Goal: Task Accomplishment & Management: Manage account settings

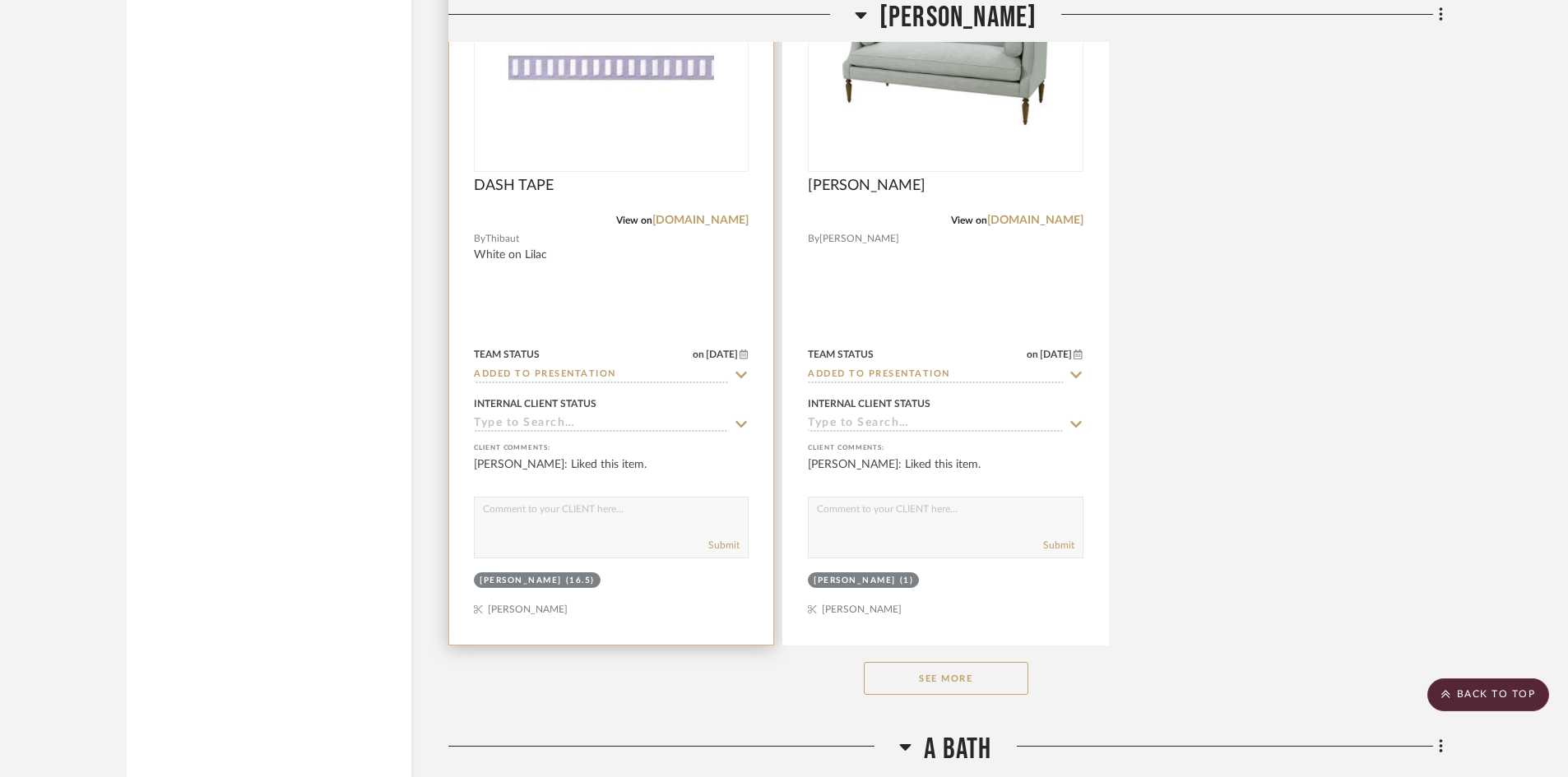
scroll to position [19742, 0]
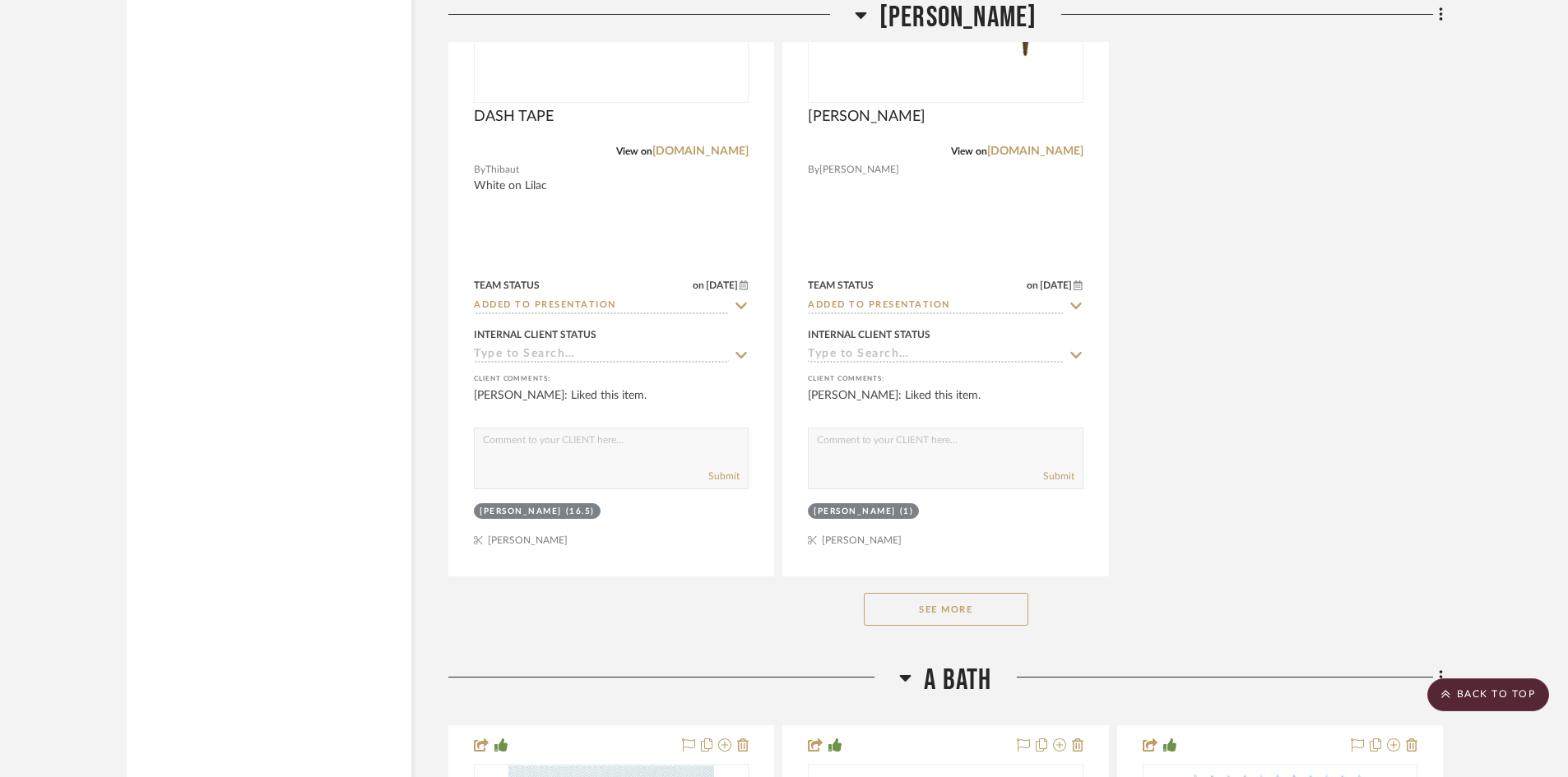
click at [970, 611] on button "See More" at bounding box center [946, 609] width 164 height 33
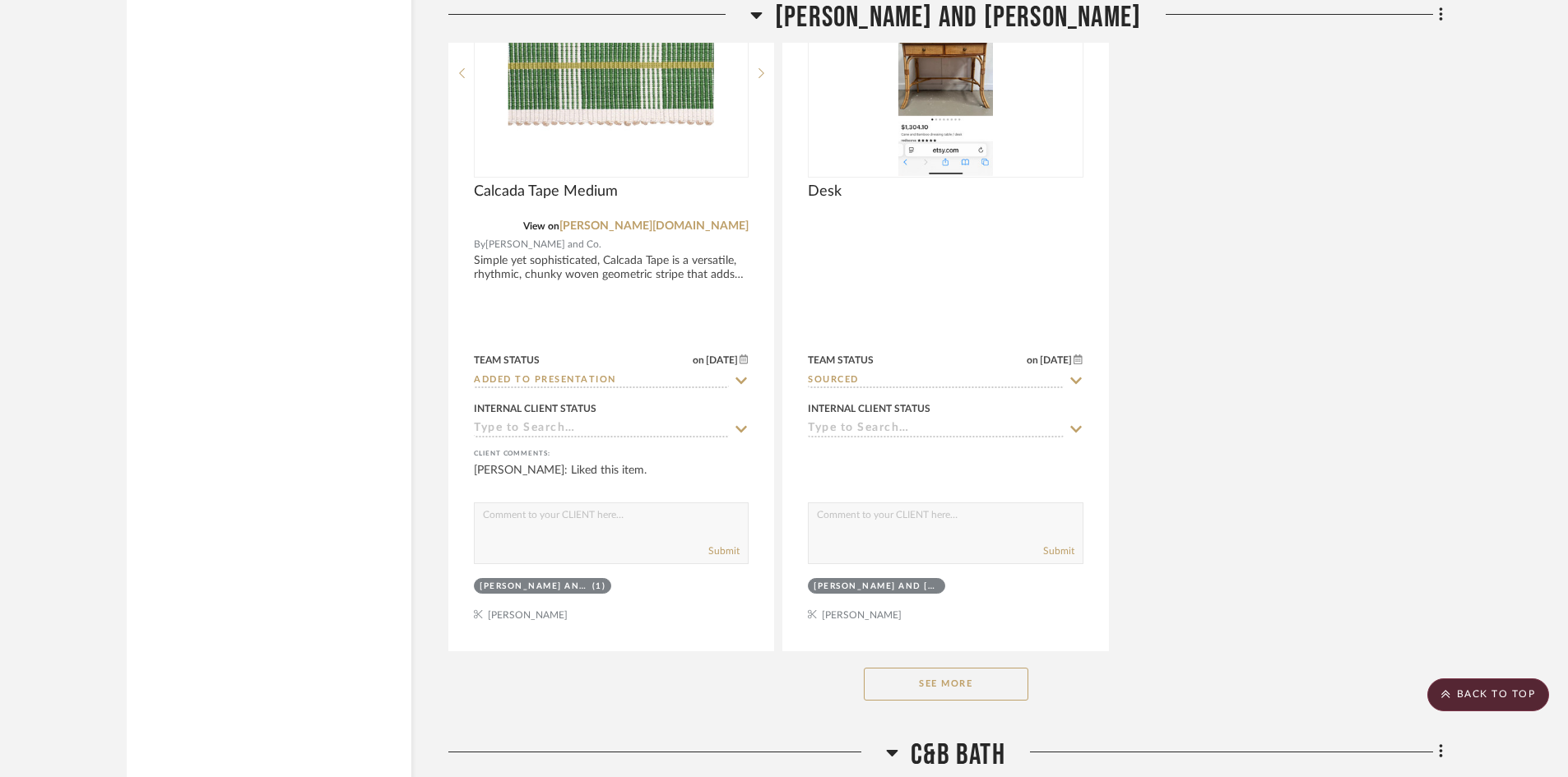
scroll to position [25747, 0]
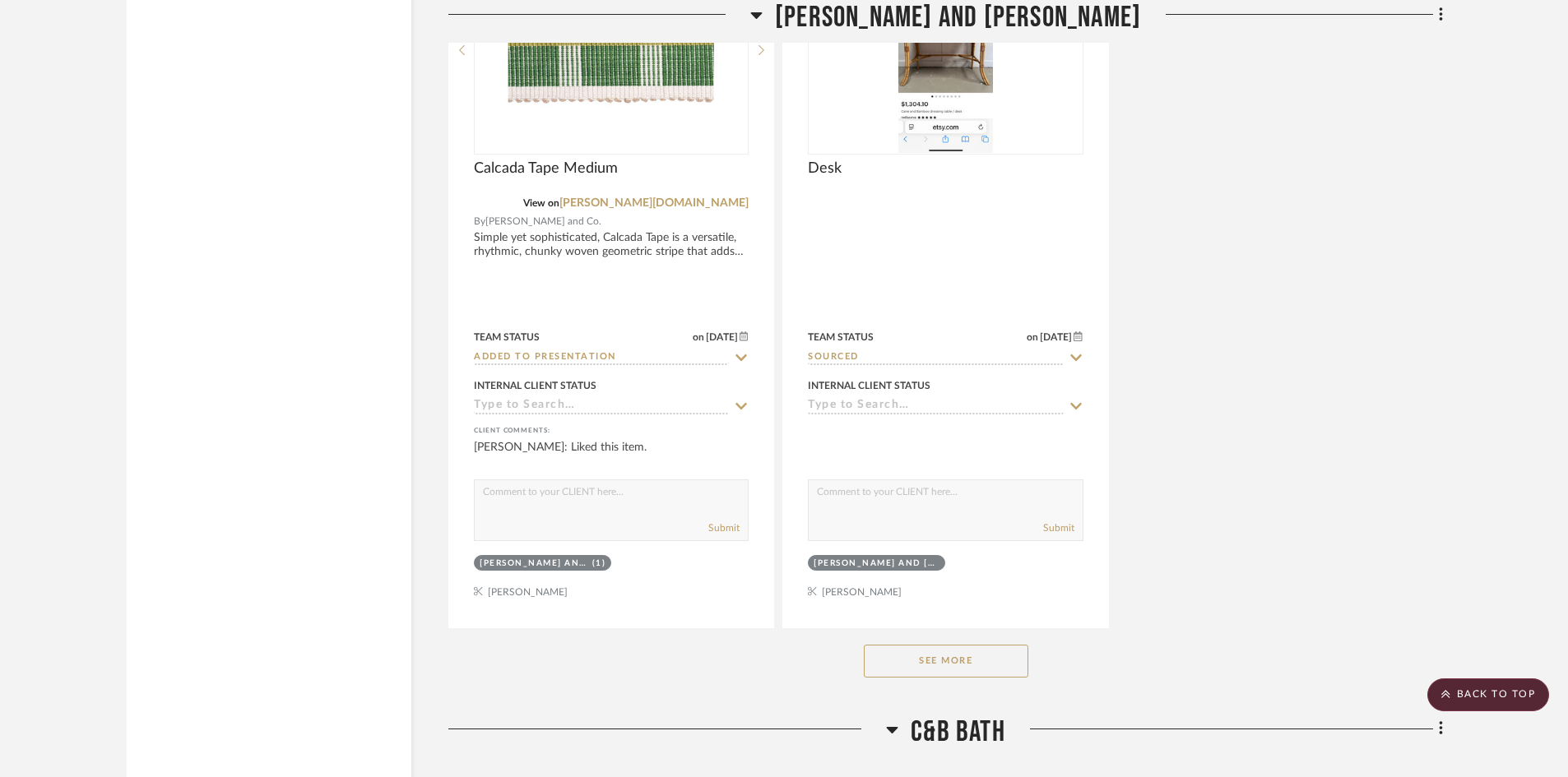
click at [928, 659] on button "See More" at bounding box center [946, 660] width 164 height 33
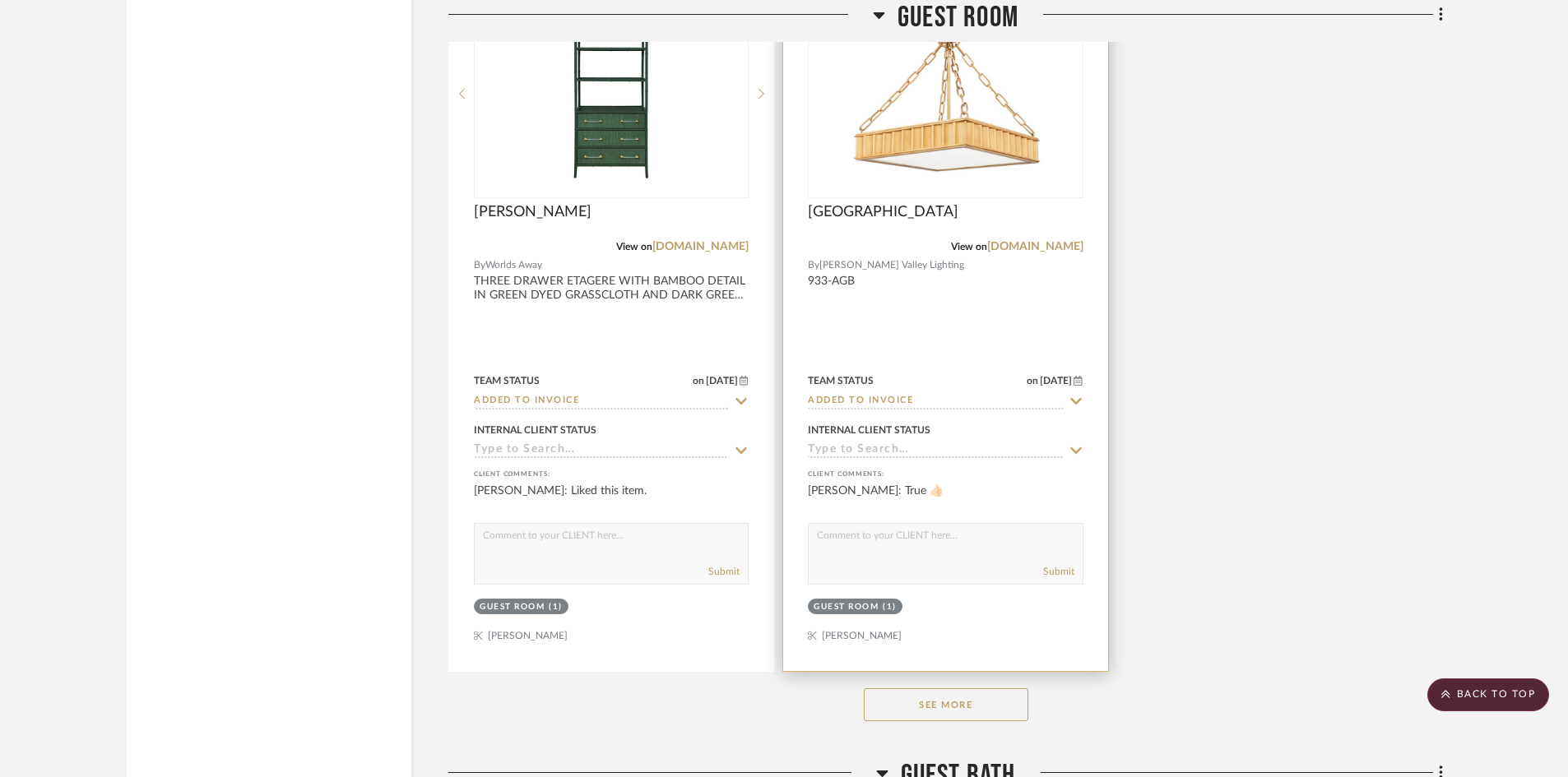
scroll to position [31916, 0]
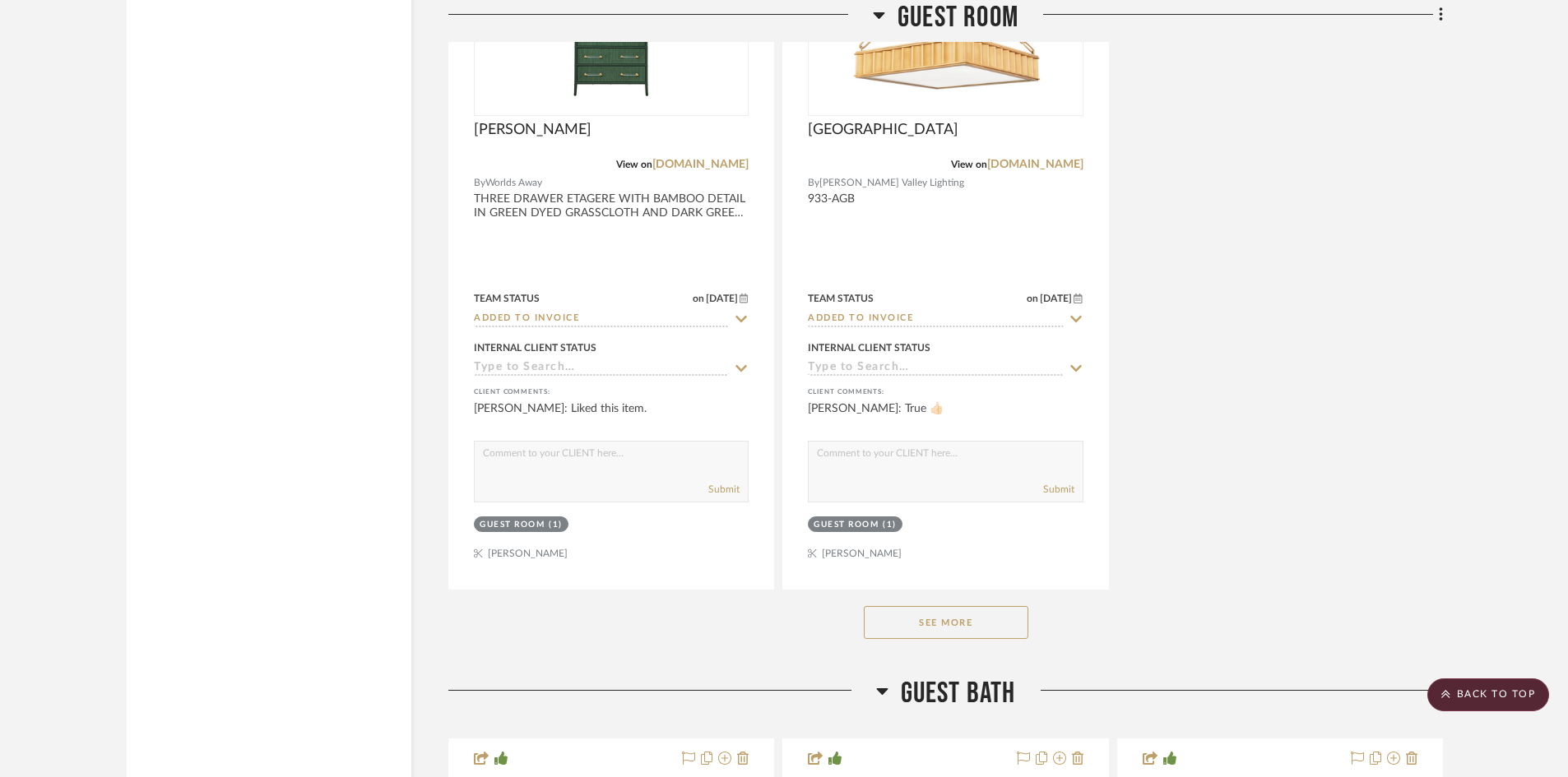
click at [940, 612] on button "See More" at bounding box center [946, 622] width 164 height 33
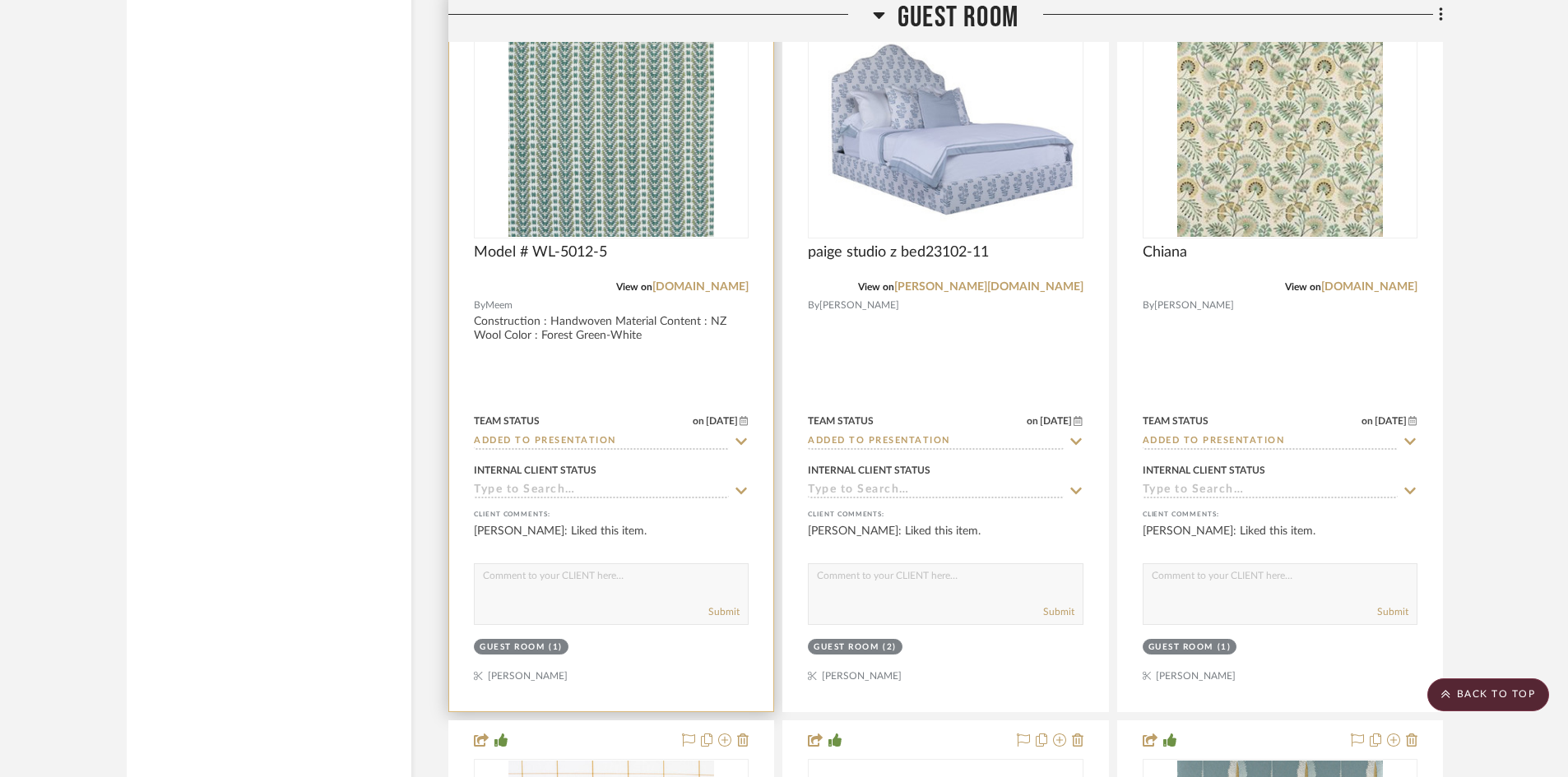
scroll to position [30353, 0]
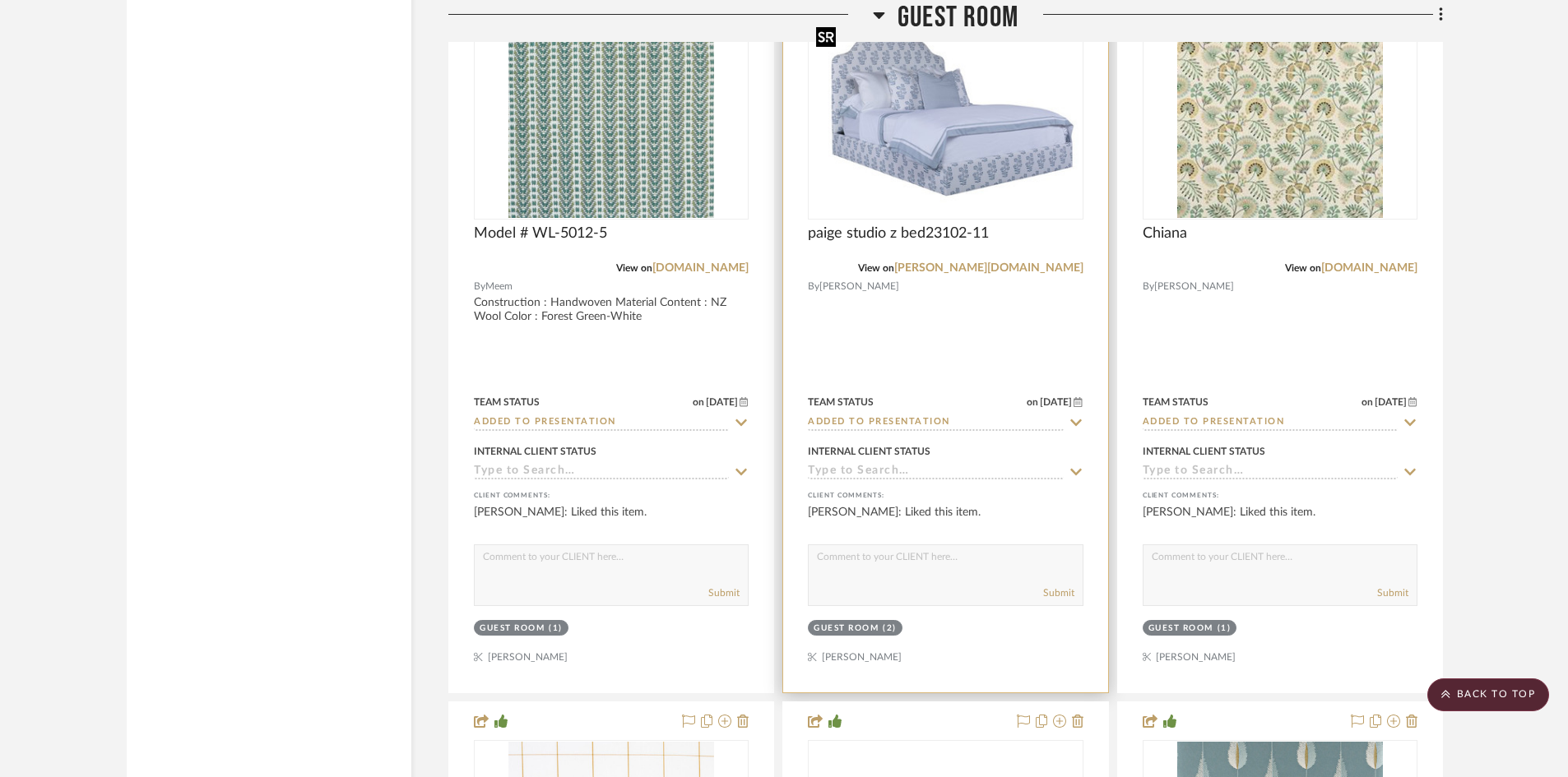
click at [977, 204] on img "0" at bounding box center [945, 116] width 272 height 190
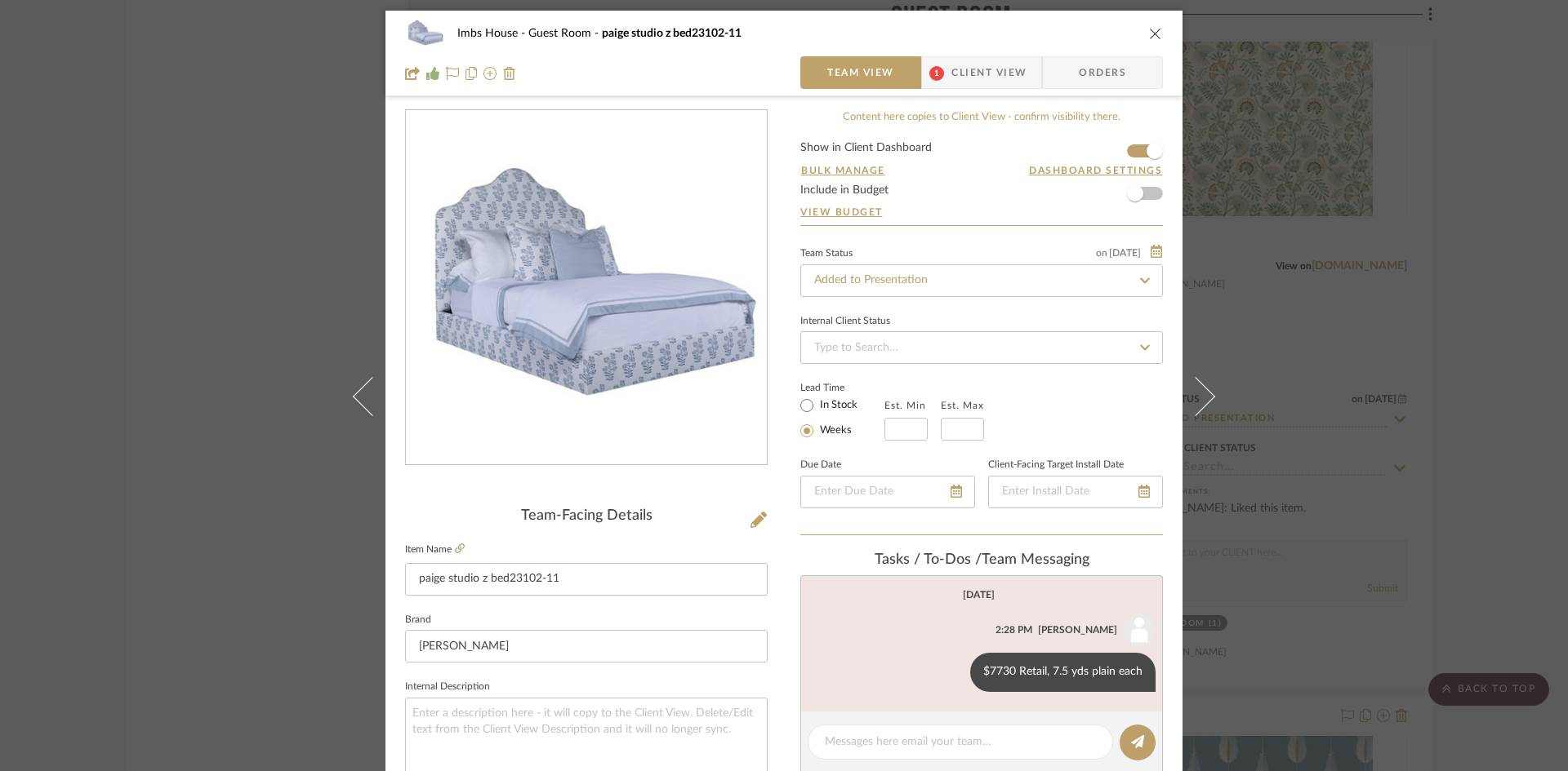
scroll to position [0, 0]
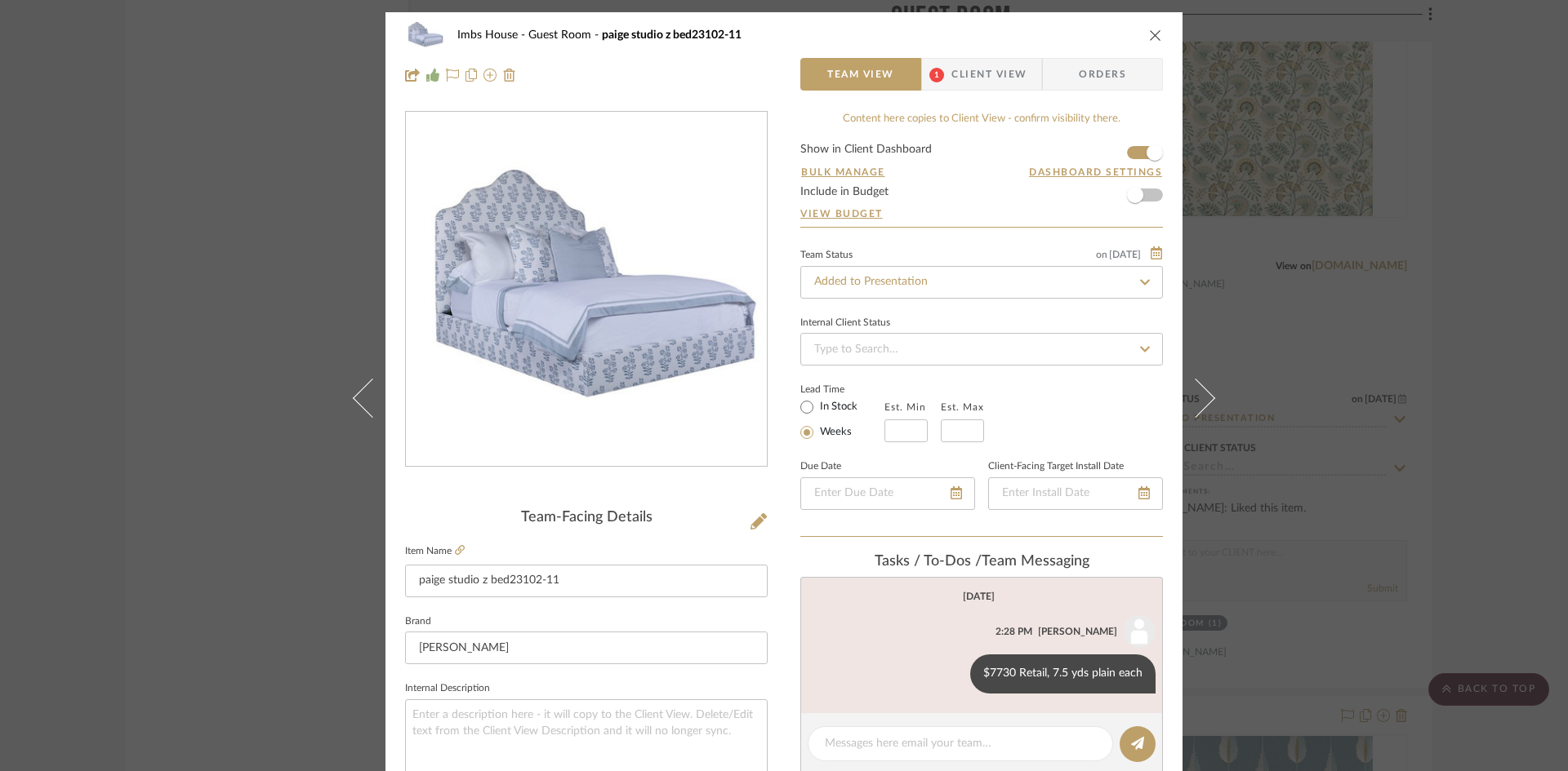
click at [985, 76] on span "Client View" at bounding box center [988, 74] width 76 height 32
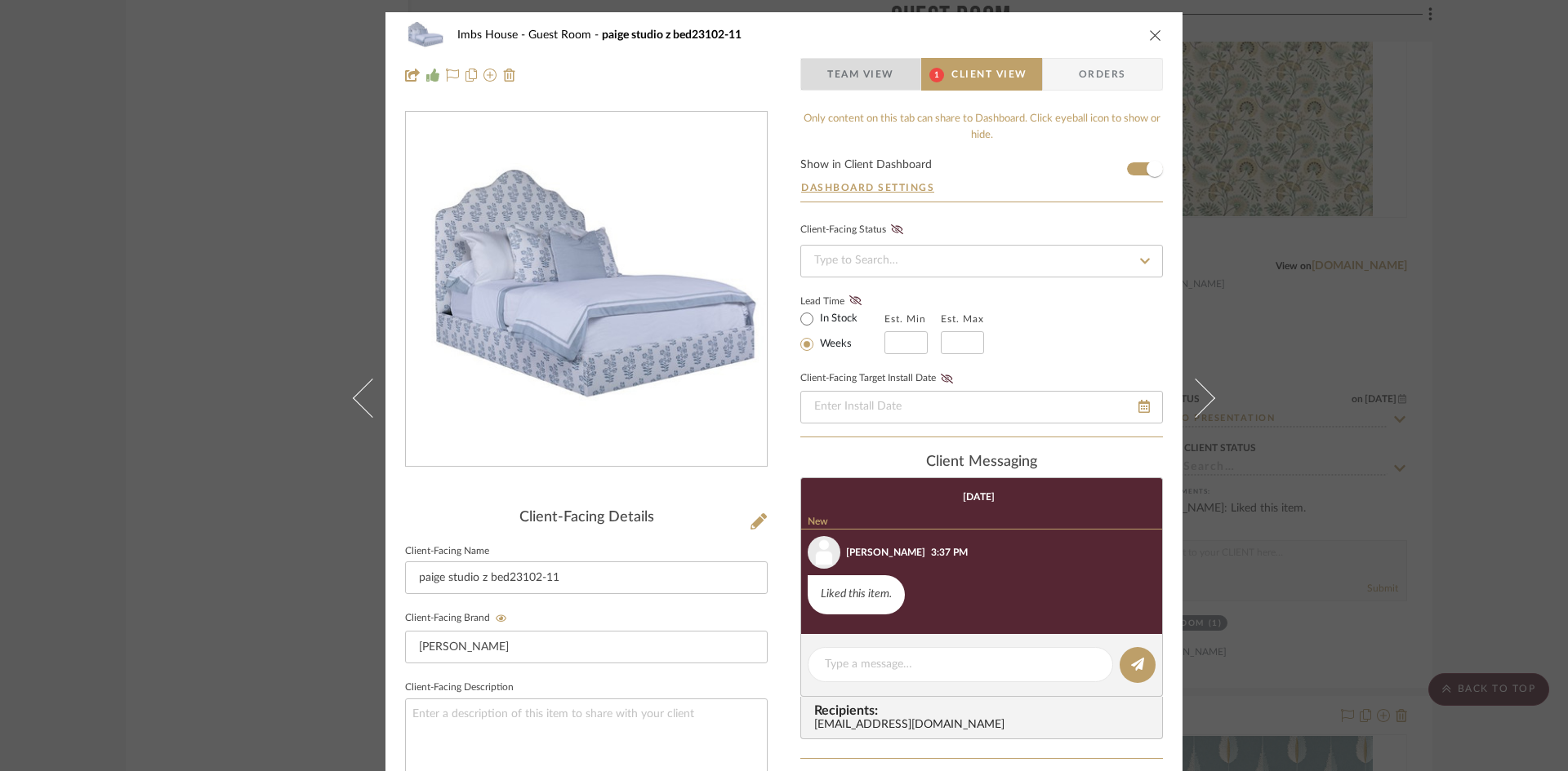
click at [854, 65] on span "Team View" at bounding box center [861, 74] width 67 height 32
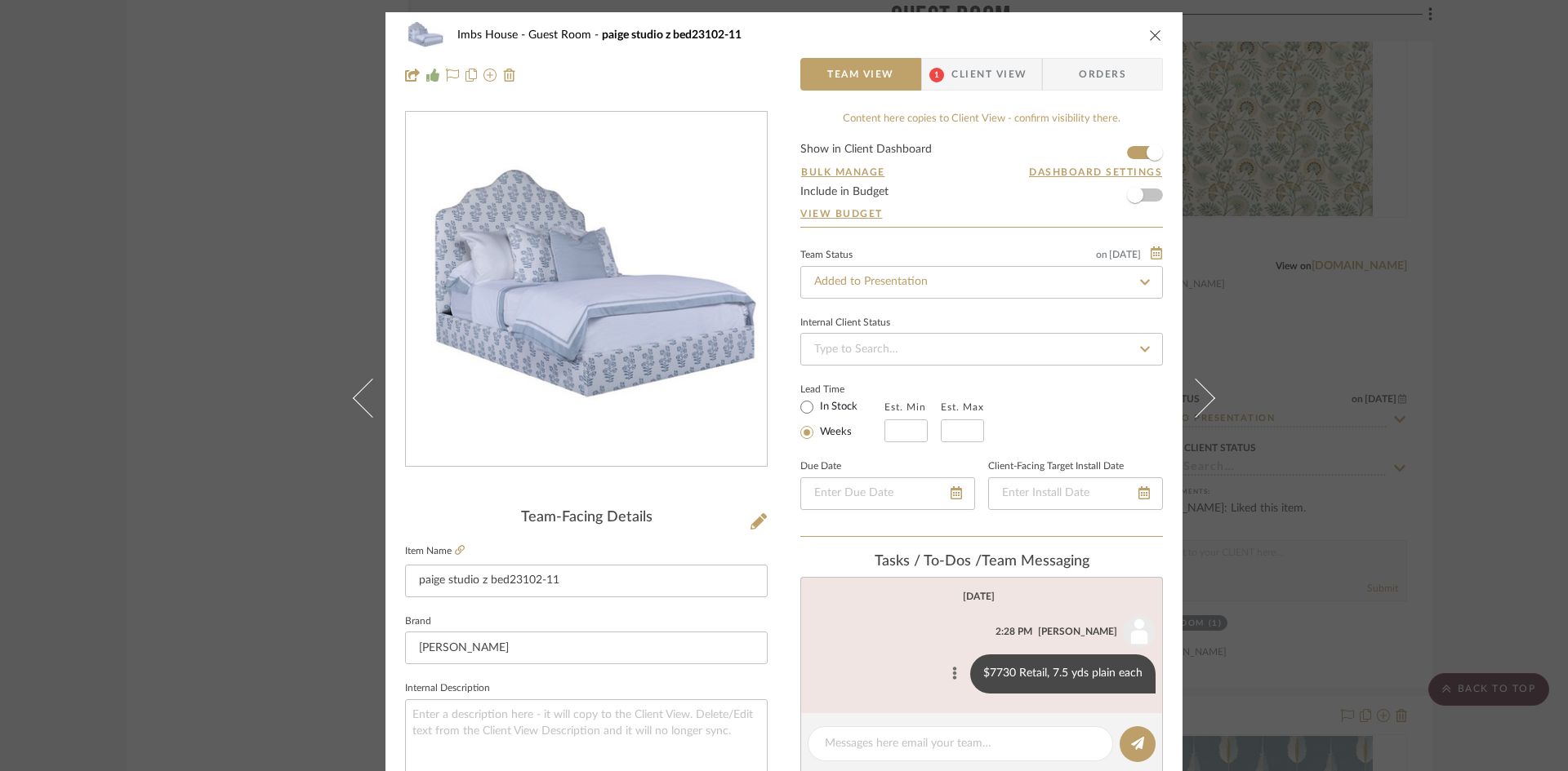
click at [952, 673] on icon at bounding box center [954, 673] width 5 height 13
click at [889, 650] on span "Edit Message" at bounding box center [873, 655] width 67 height 14
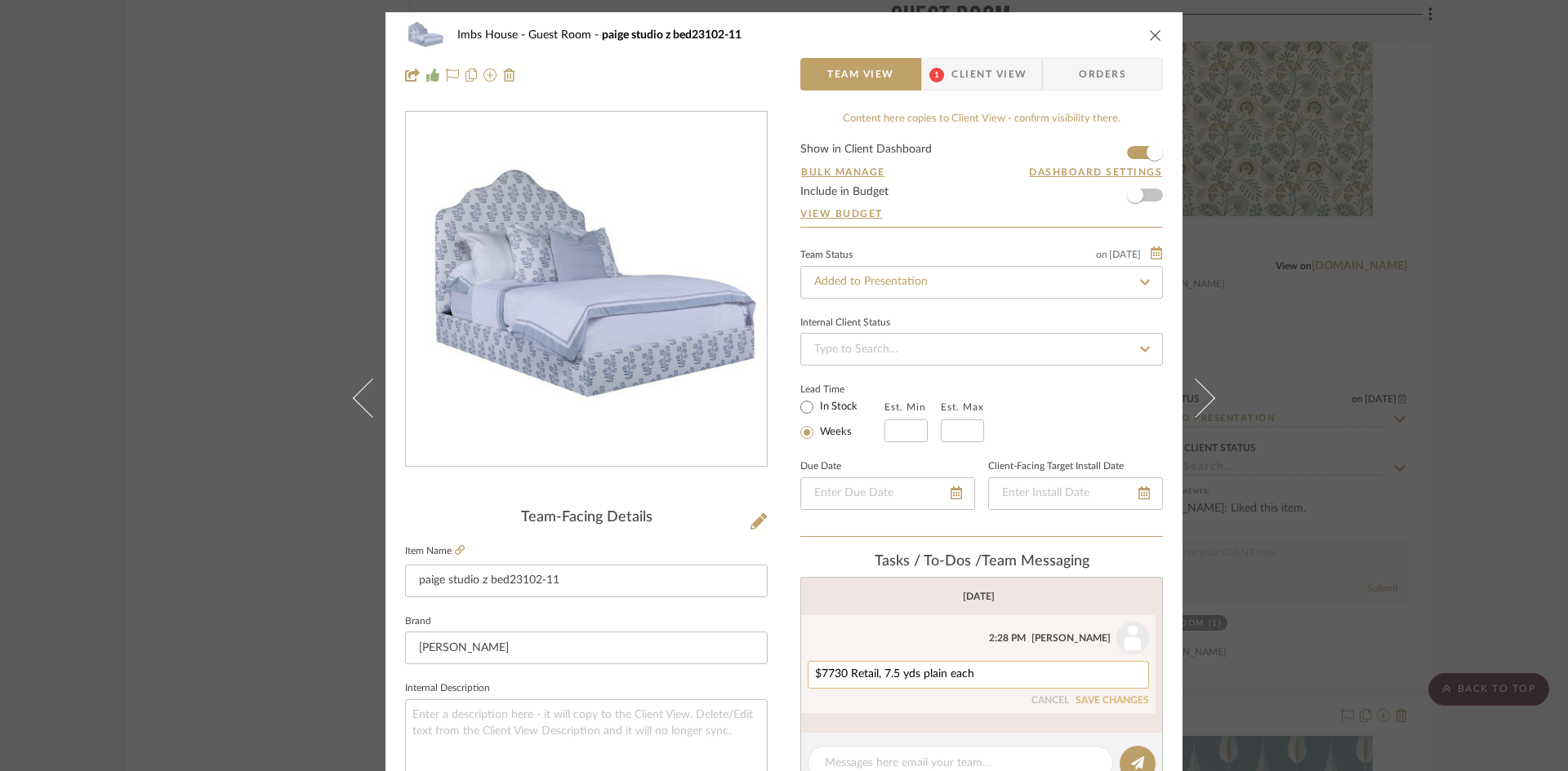
click at [976, 671] on textarea "$7730 Retail, 7.5 yds plain each" at bounding box center [977, 675] width 327 height 13
type textarea "$7730 Retail, 7.5 yds plain each, entire beds per CB"
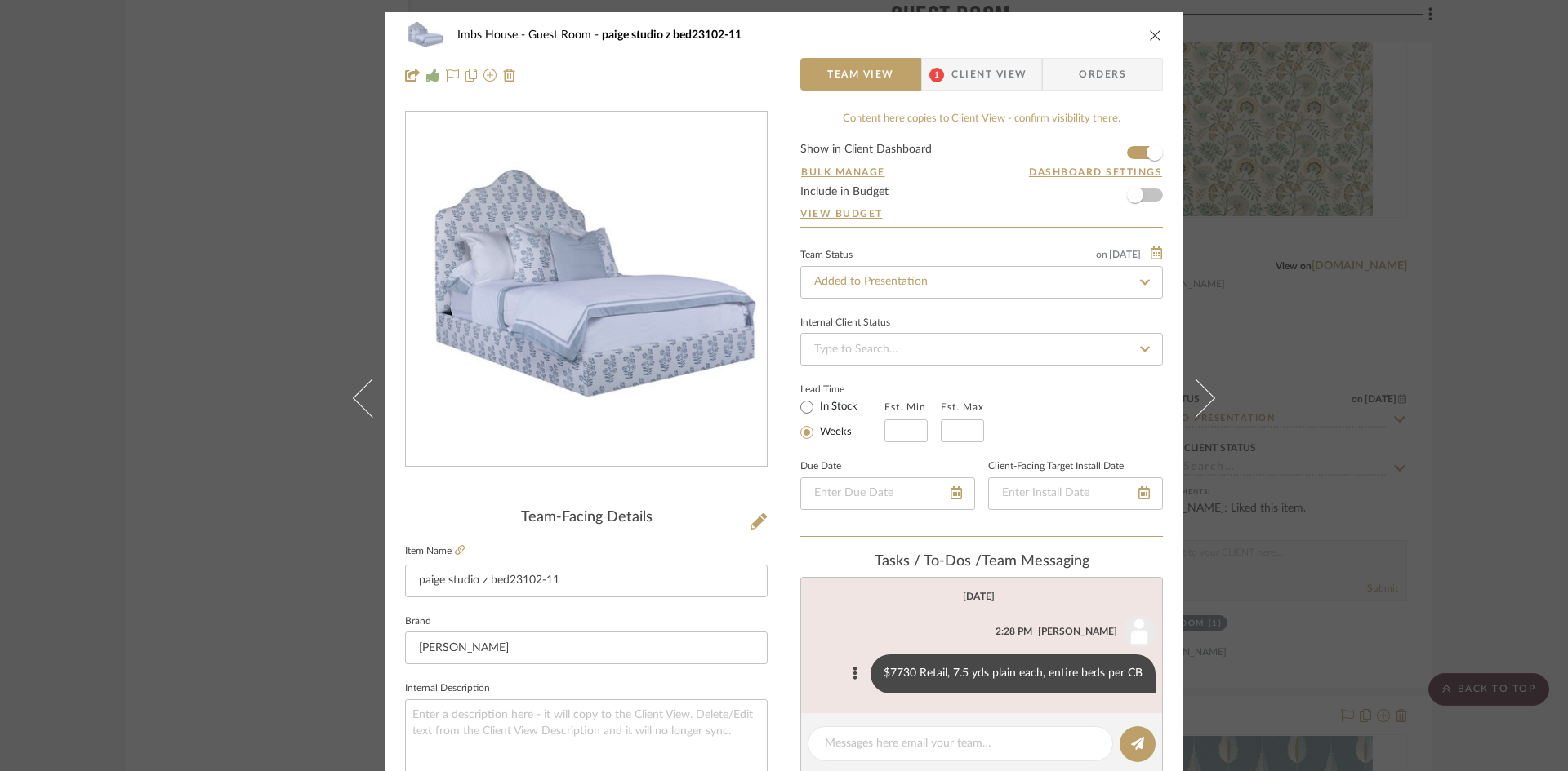
click at [1153, 33] on icon "close" at bounding box center [1155, 34] width 13 height 13
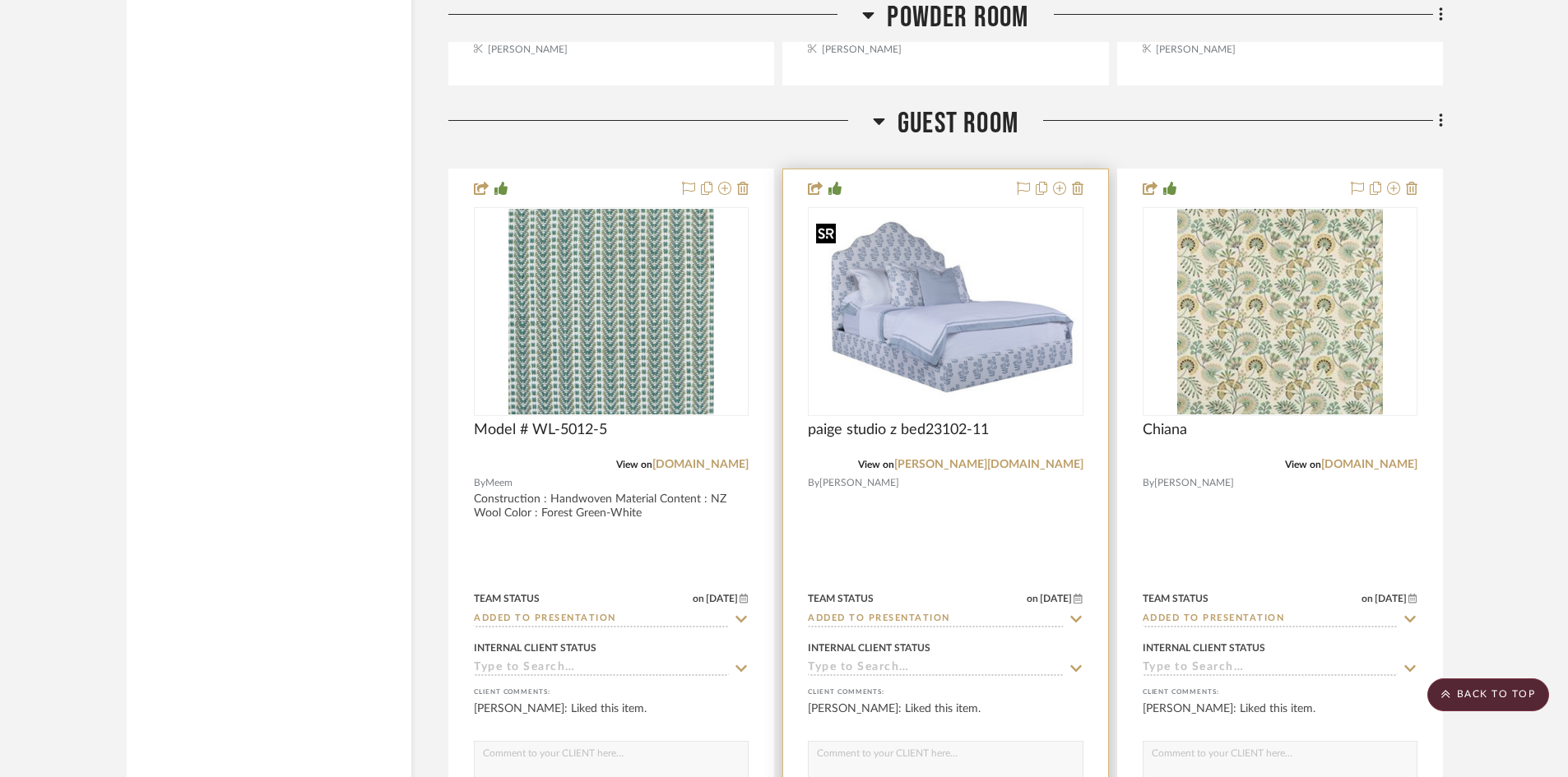
scroll to position [30106, 0]
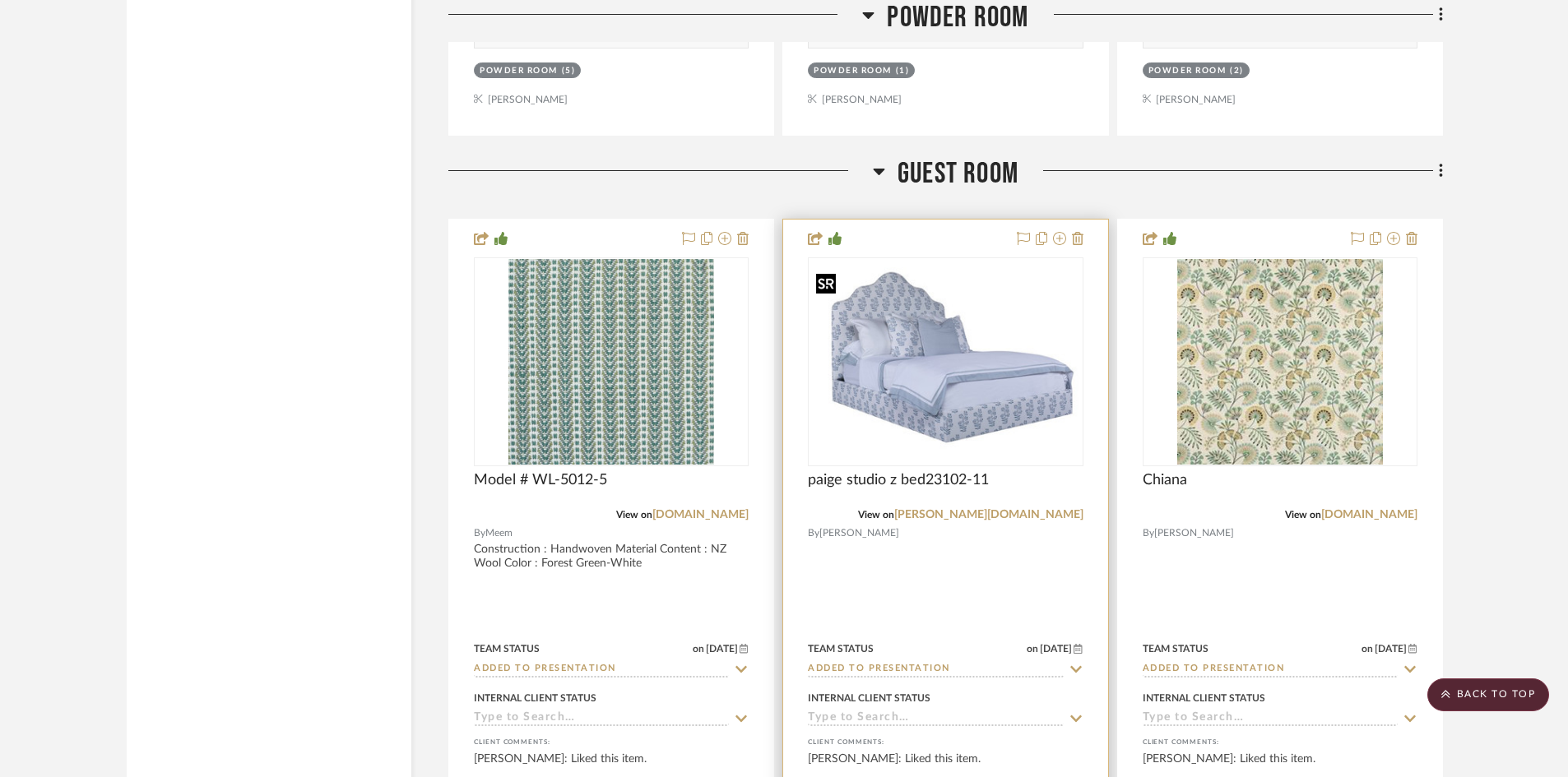
click at [921, 343] on img "0" at bounding box center [945, 362] width 272 height 190
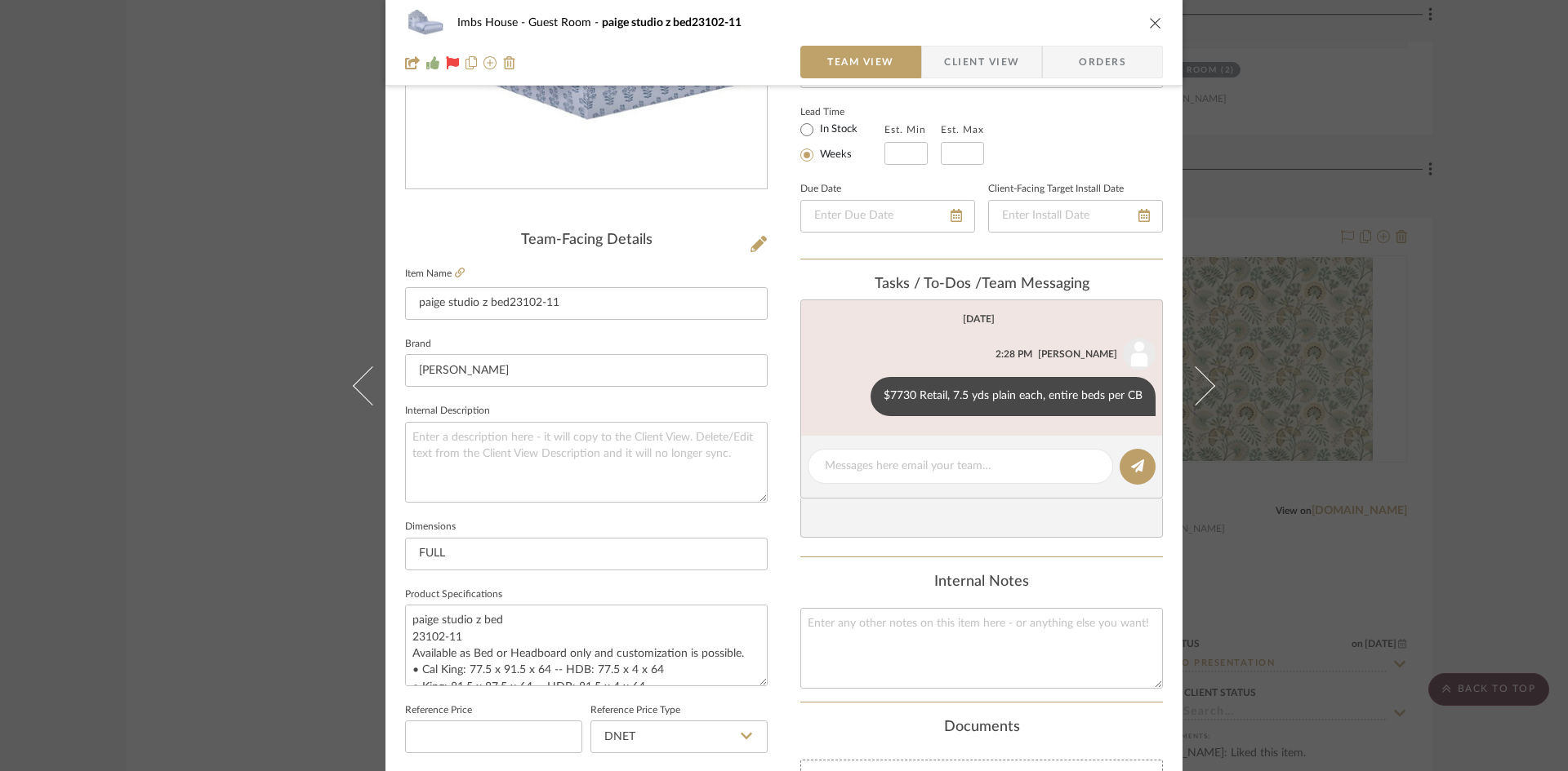
scroll to position [327, 0]
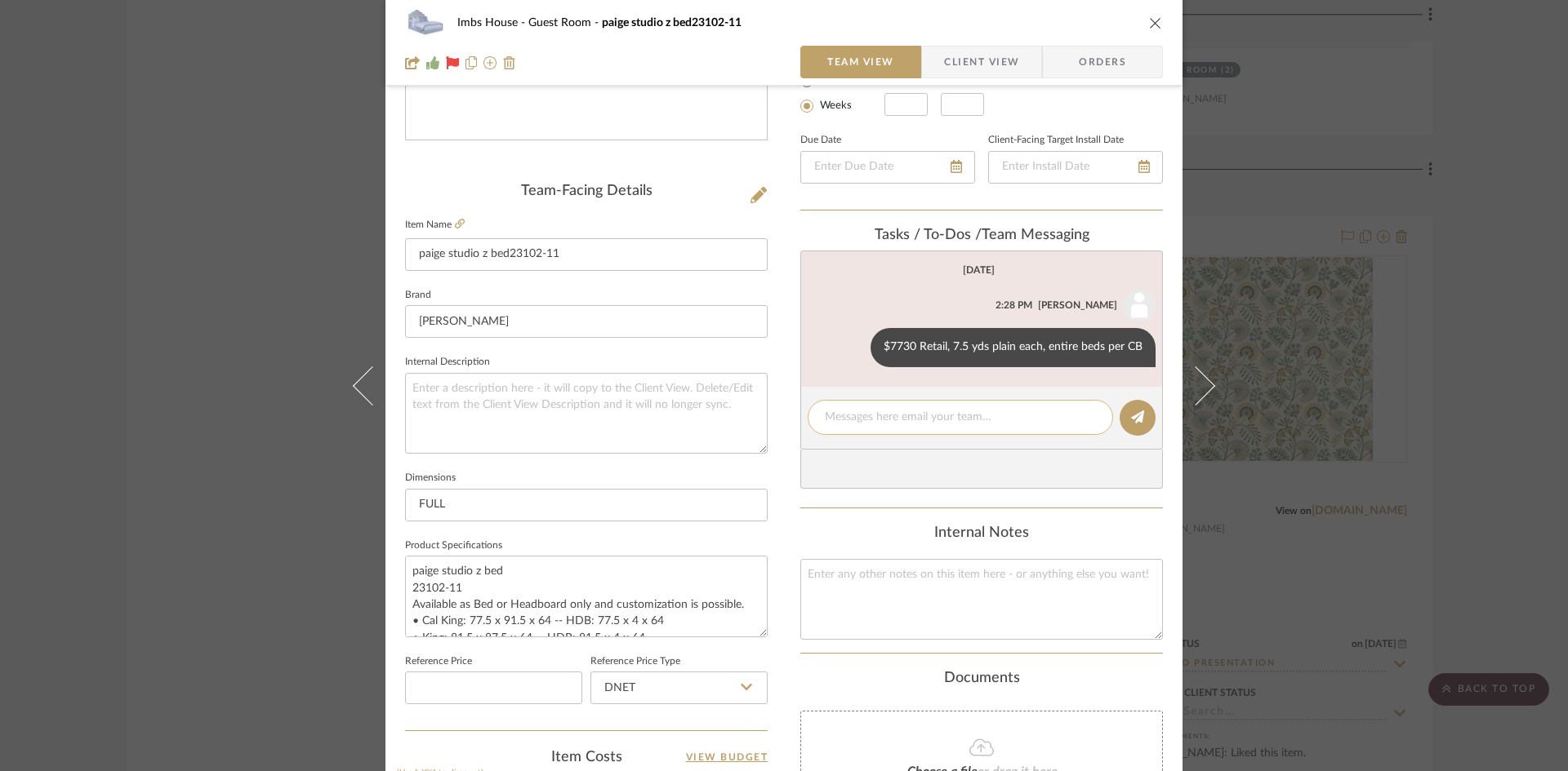
click at [923, 415] on textarea at bounding box center [960, 417] width 271 height 17
type textarea "[PERSON_NAME] wants tapered leg, not fully upholstered base"
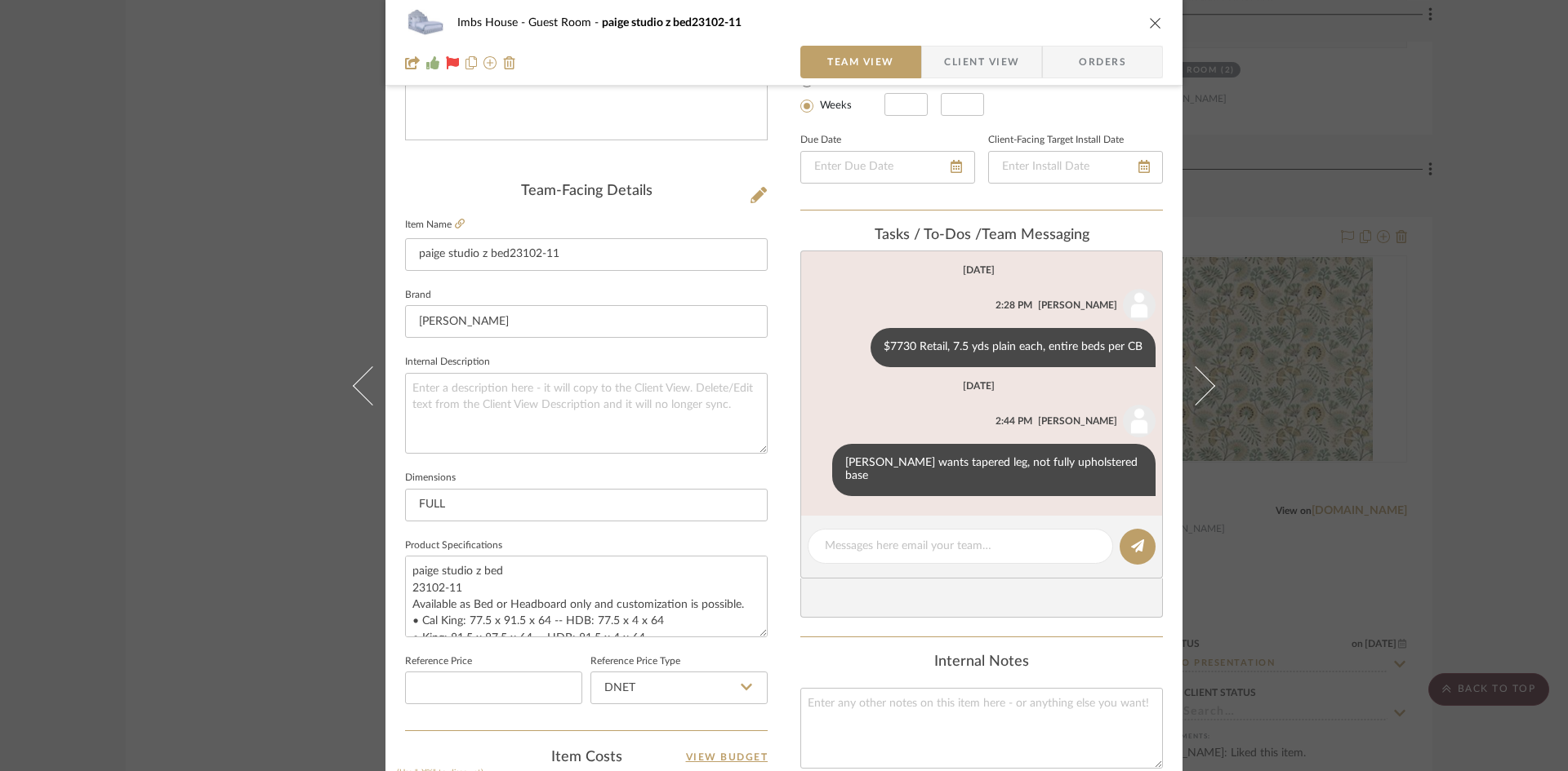
click at [1149, 21] on icon "close" at bounding box center [1155, 23] width 13 height 13
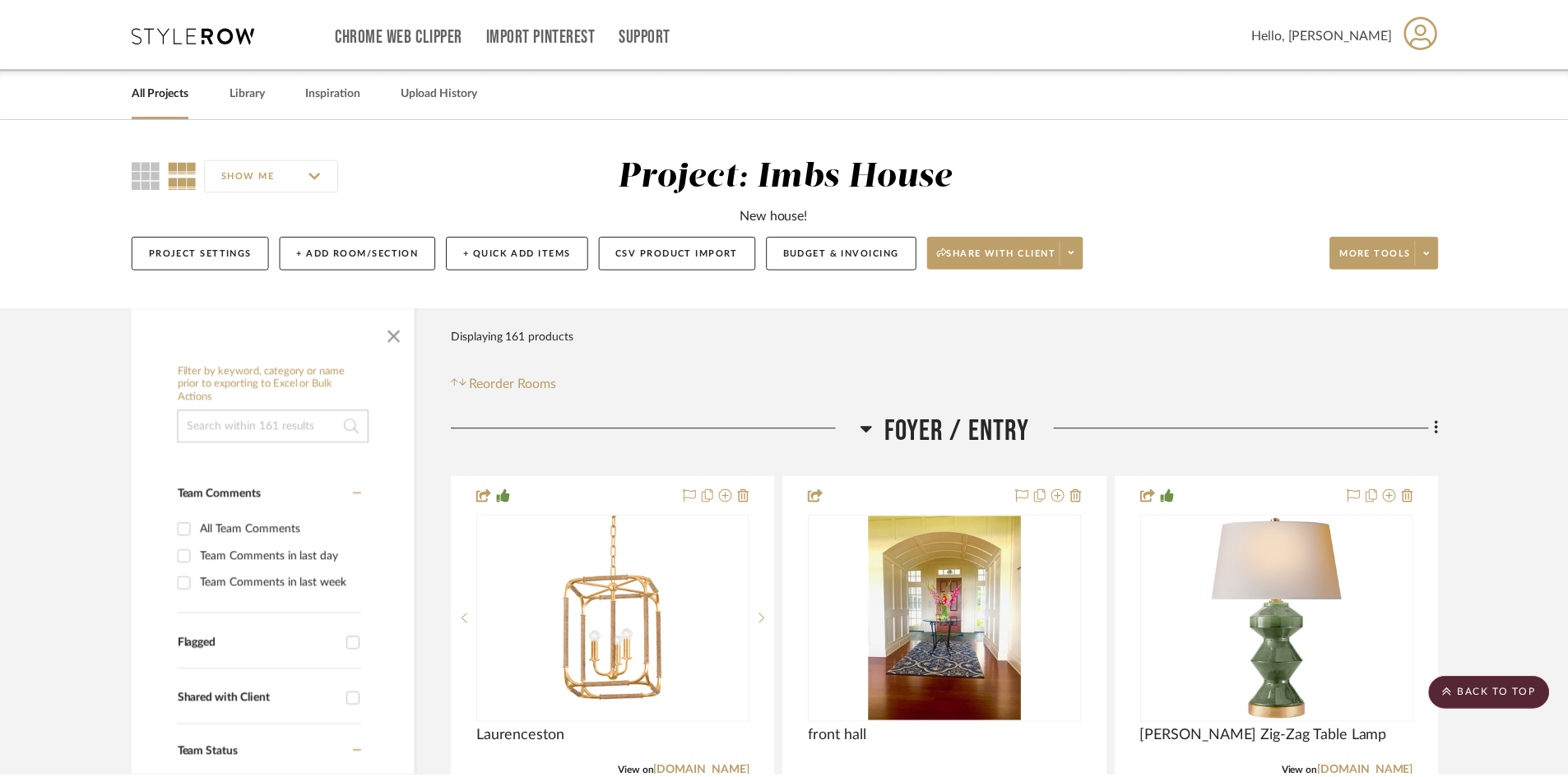
scroll to position [30106, 0]
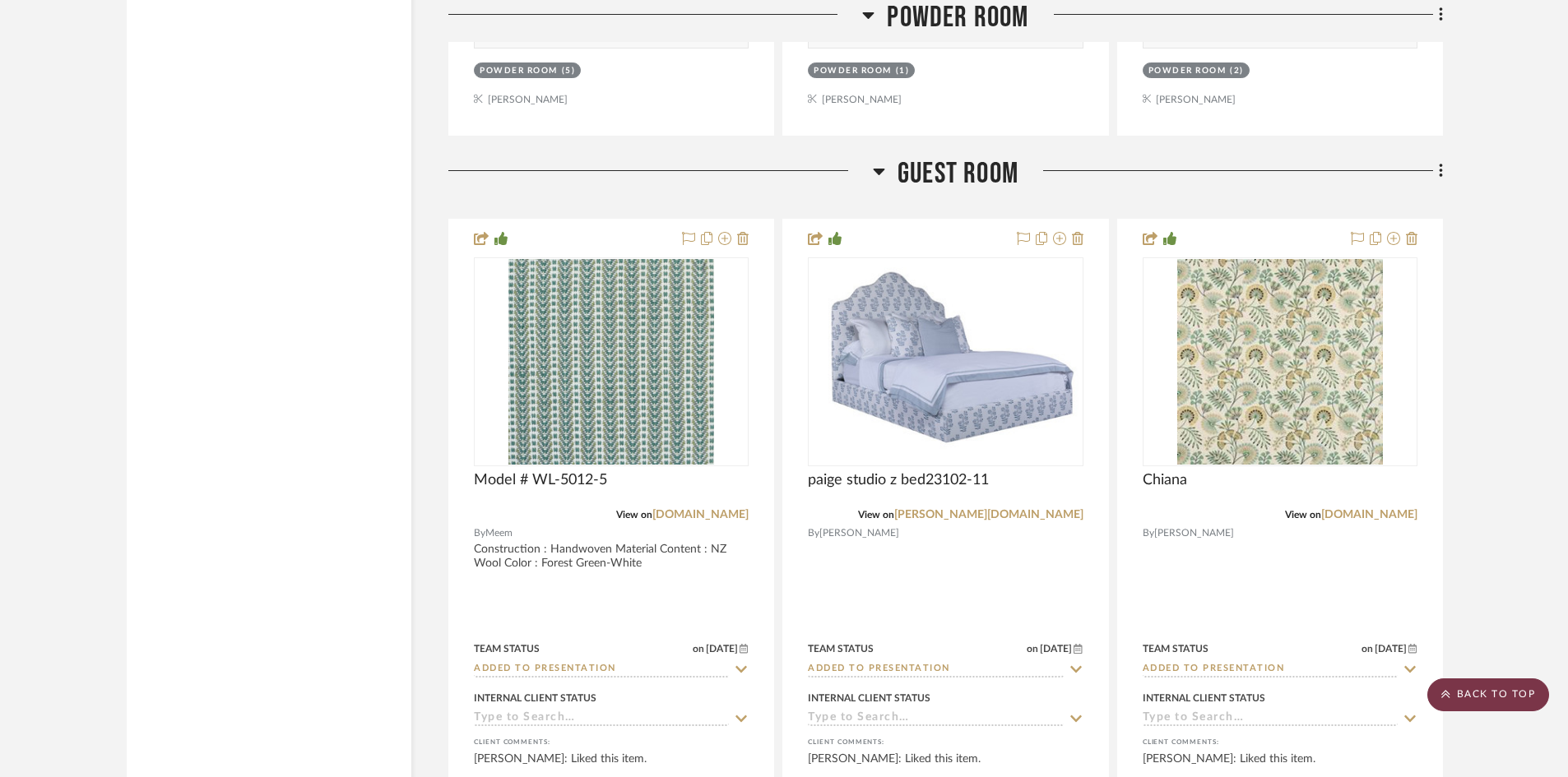
click at [1494, 696] on scroll-to-top-button "BACK TO TOP" at bounding box center [1488, 694] width 122 height 33
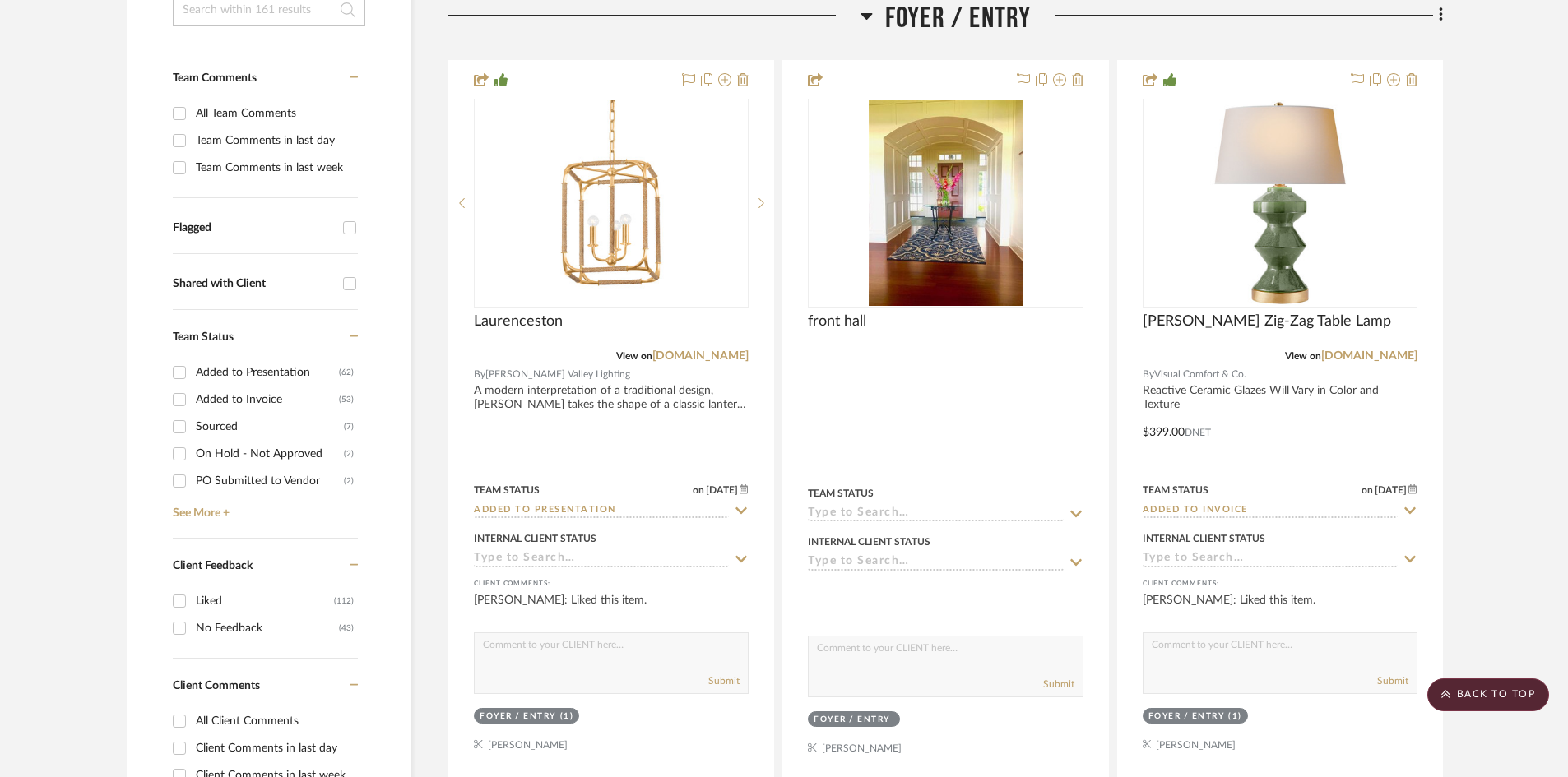
scroll to position [493, 0]
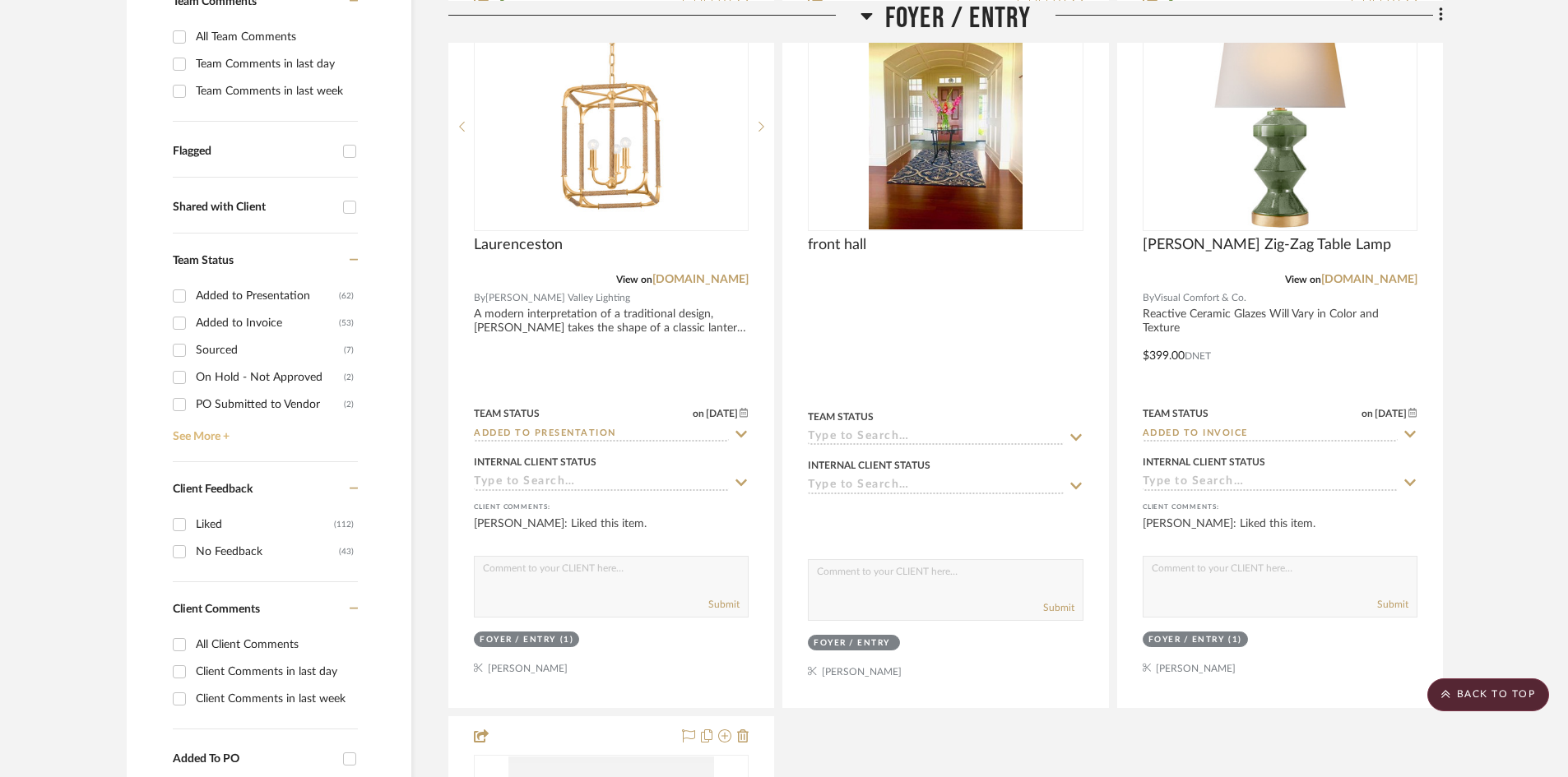
click at [199, 431] on link "See More +" at bounding box center [263, 431] width 189 height 27
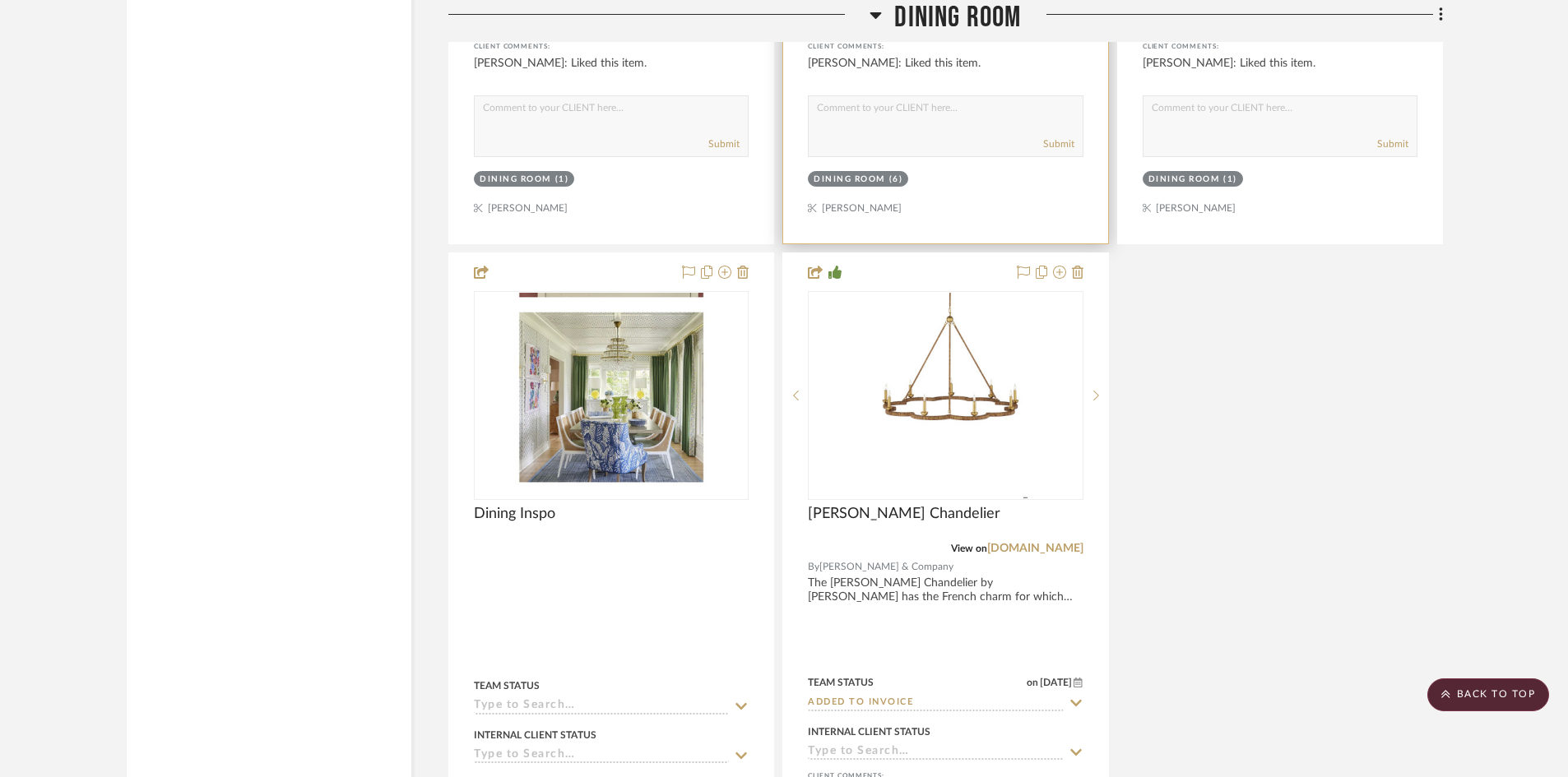
scroll to position [4113, 0]
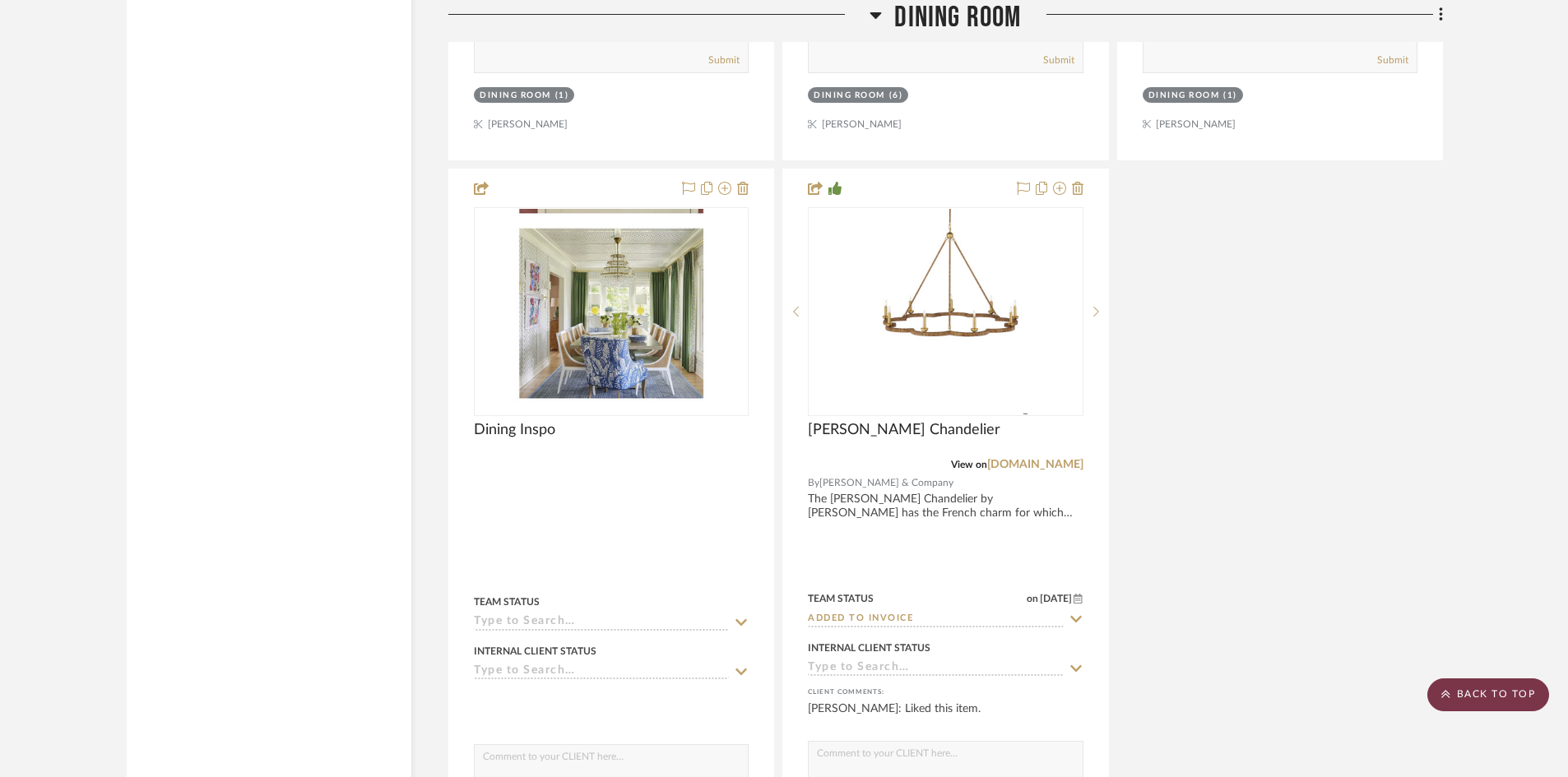
click at [1482, 694] on scroll-to-top-button "BACK TO TOP" at bounding box center [1488, 694] width 122 height 33
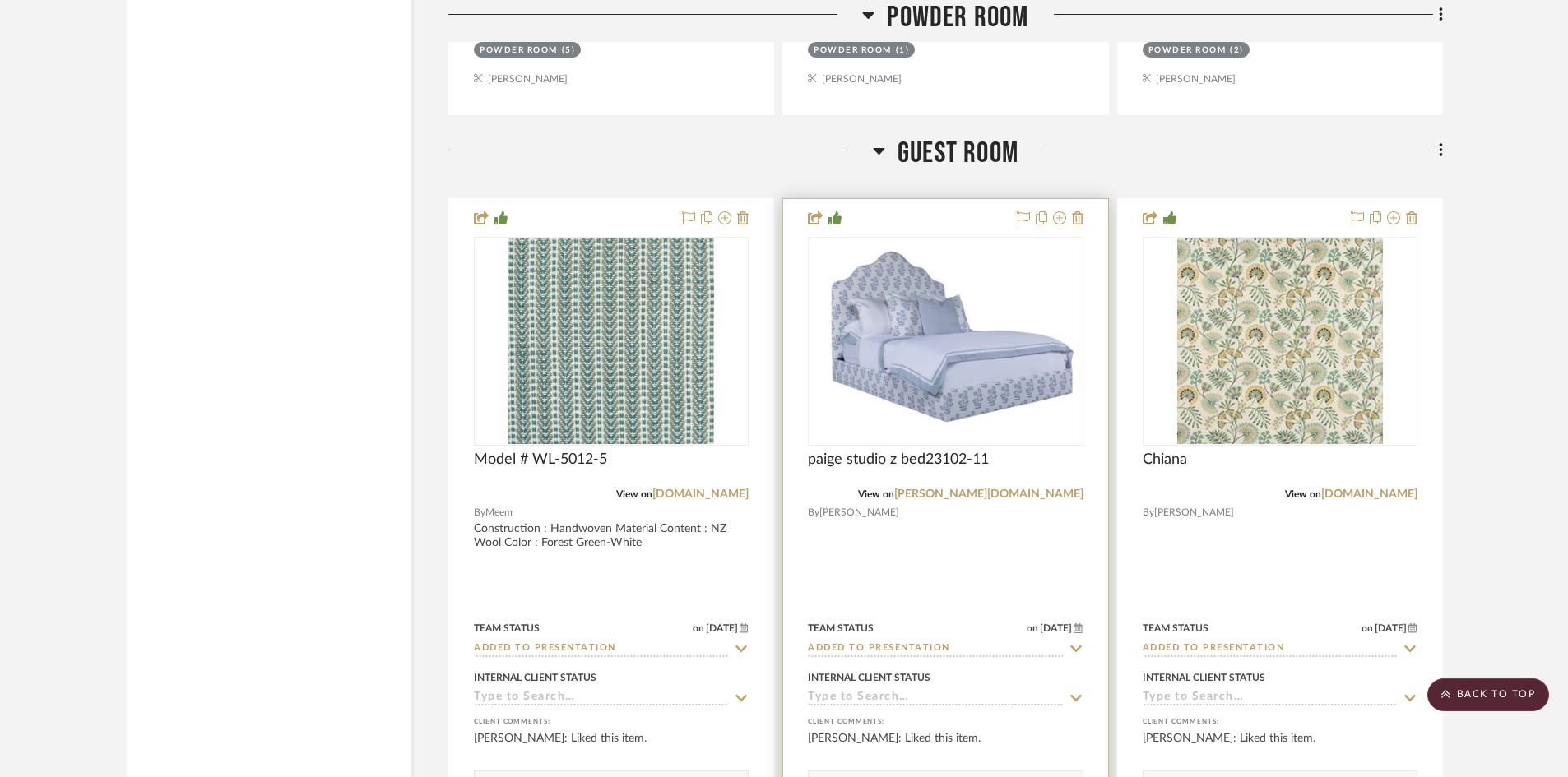
scroll to position [30106, 0]
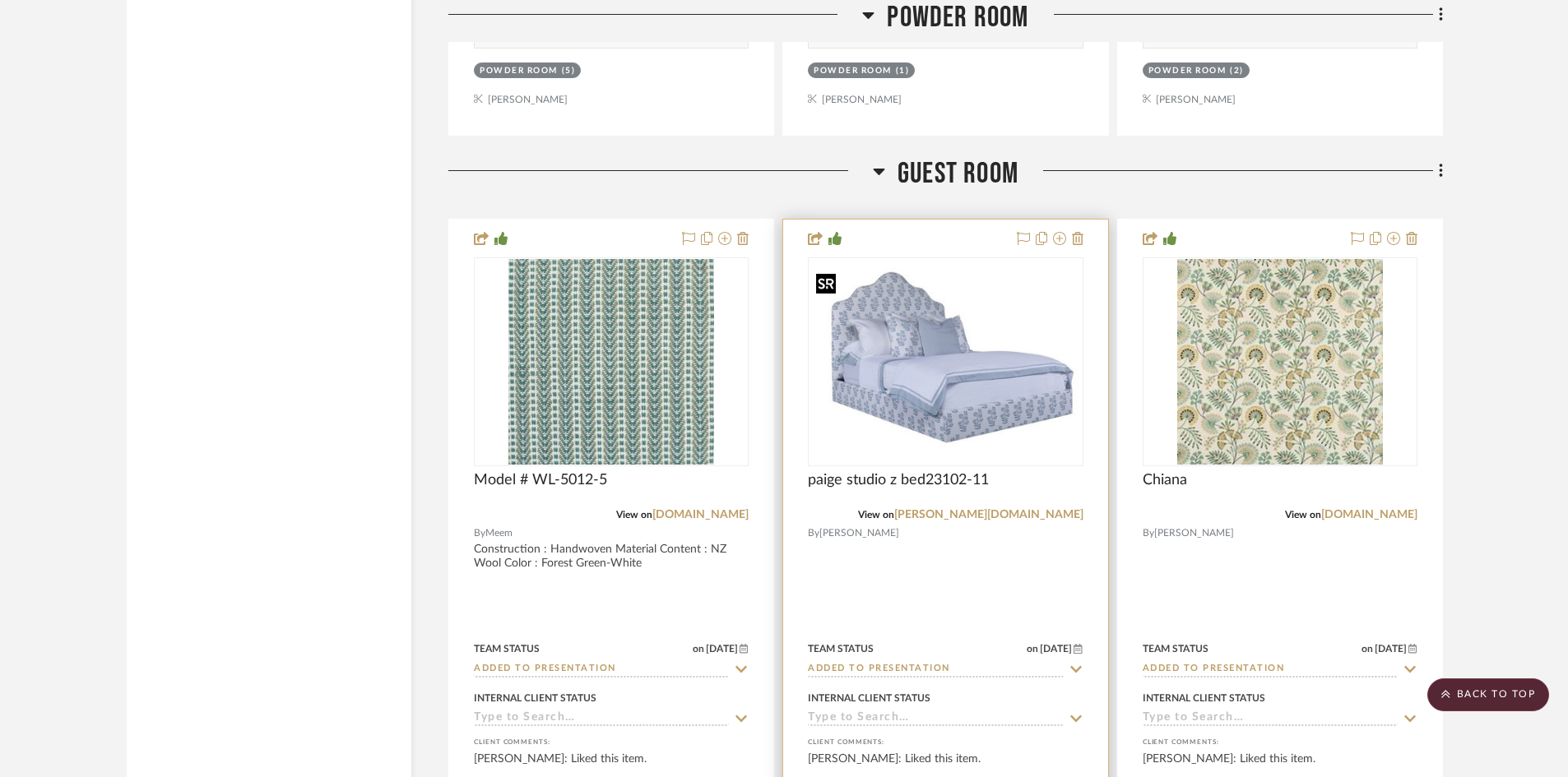
click at [969, 399] on img "0" at bounding box center [945, 362] width 272 height 190
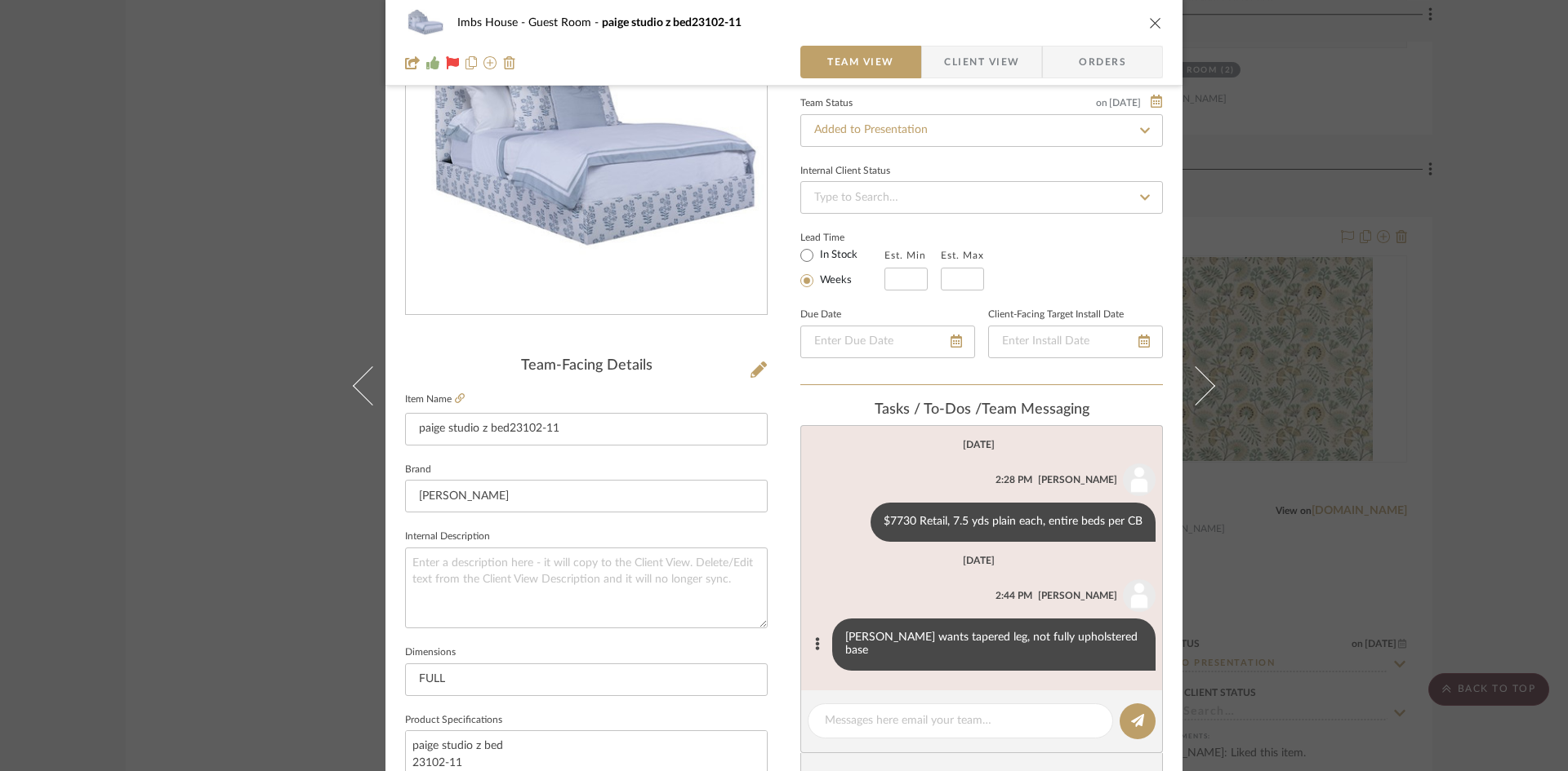
scroll to position [163, 0]
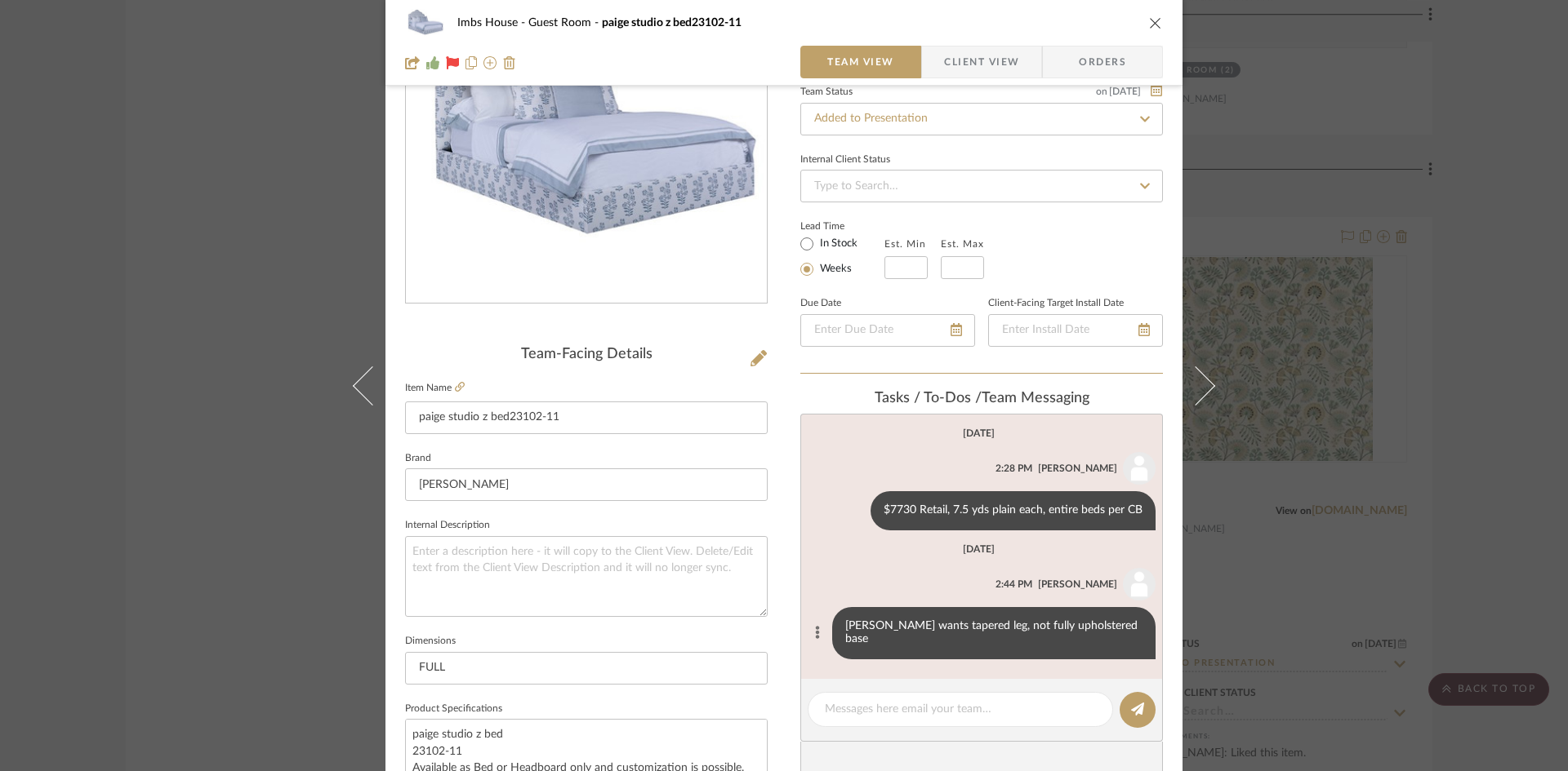
click at [826, 624] on button at bounding box center [816, 634] width 19 height 20
click at [789, 605] on span "Edit Message" at bounding box center [775, 607] width 67 height 14
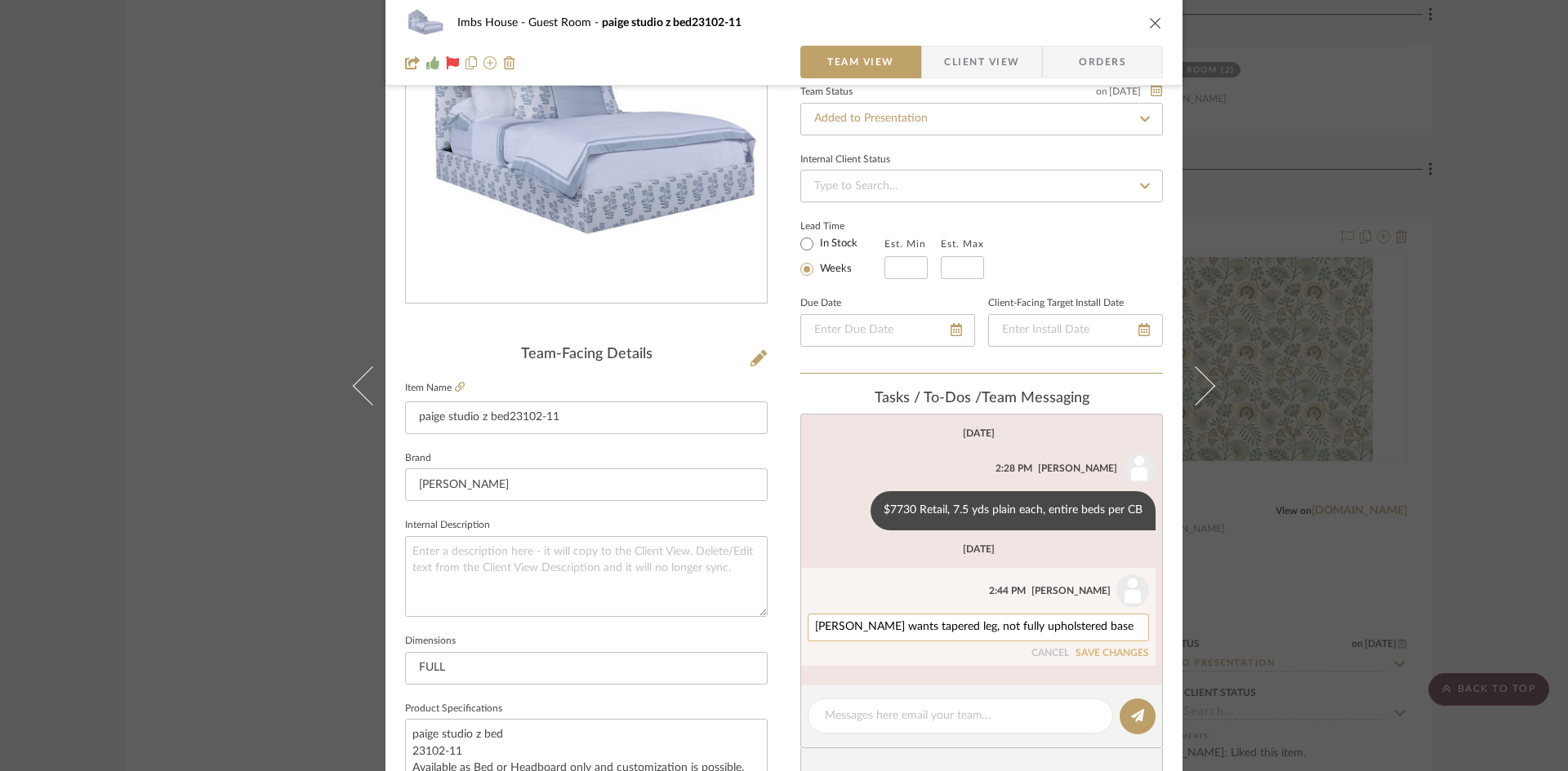
click at [1066, 627] on textarea "[PERSON_NAME] wants tapered leg, not fully upholstered base" at bounding box center [977, 627] width 327 height 13
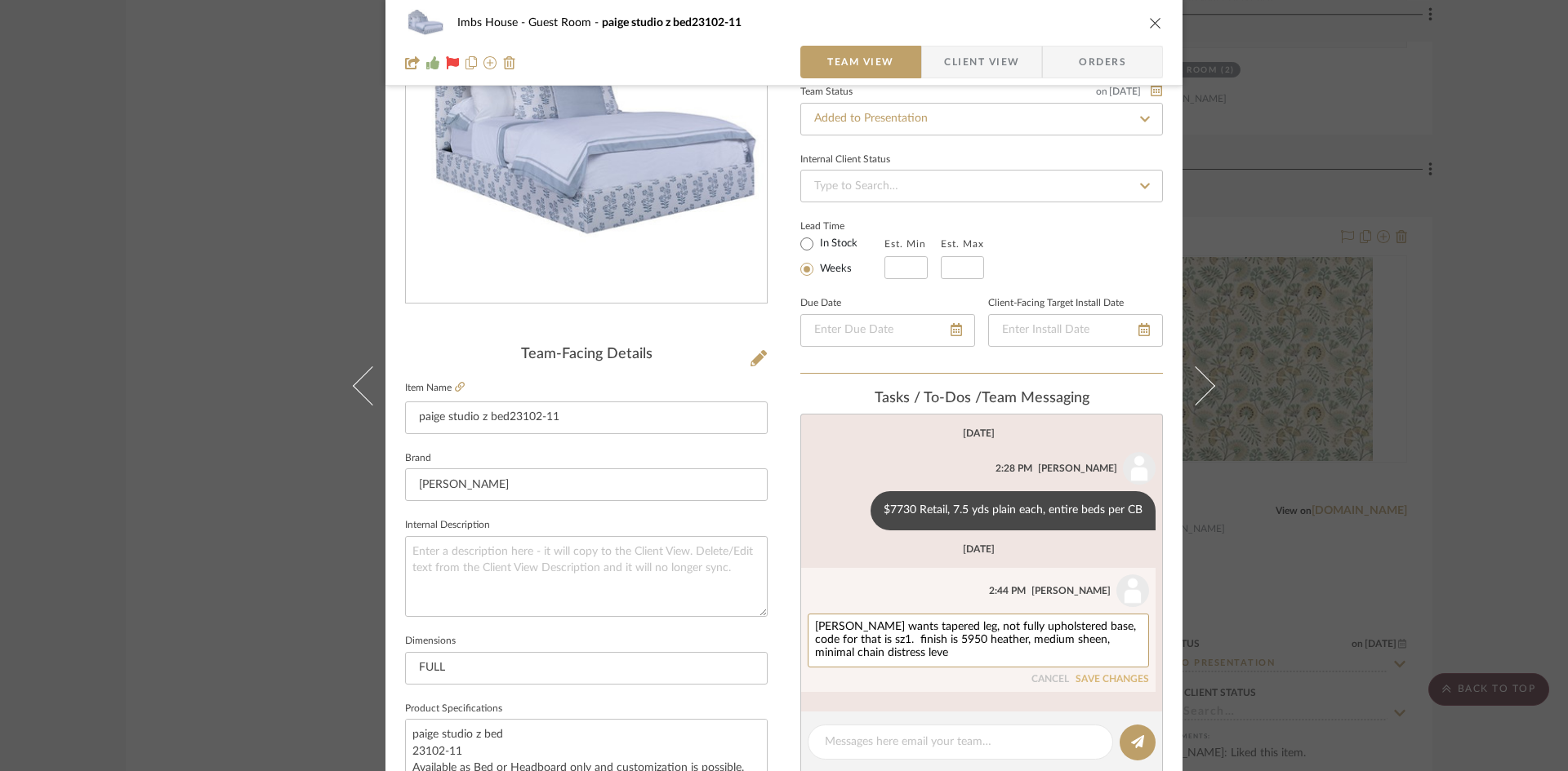
type textarea "[PERSON_NAME] wants tapered leg, not fully upholstered base, code for that is s…"
